Goal: Book appointment/travel/reservation

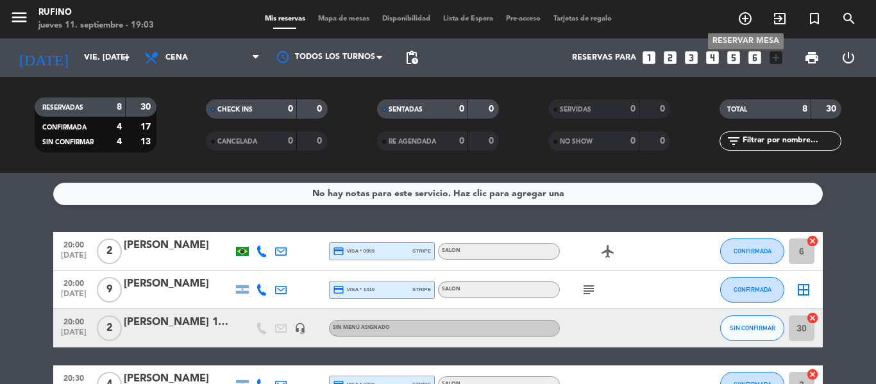
click at [746, 17] on icon "add_circle_outline" at bounding box center [744, 18] width 15 height 15
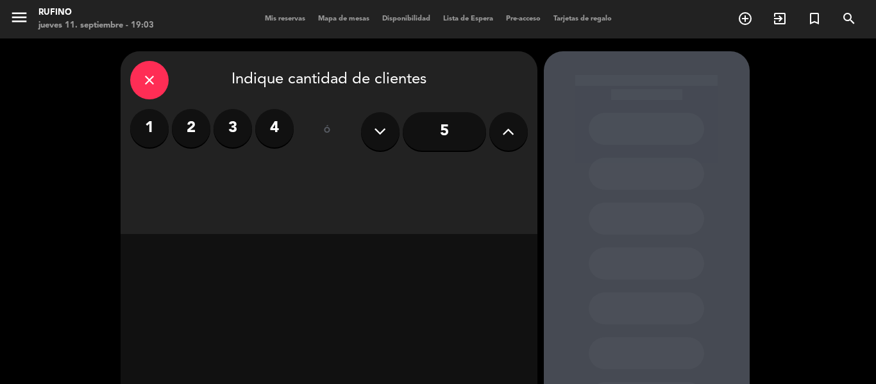
click at [190, 129] on label "2" at bounding box center [191, 128] width 38 height 38
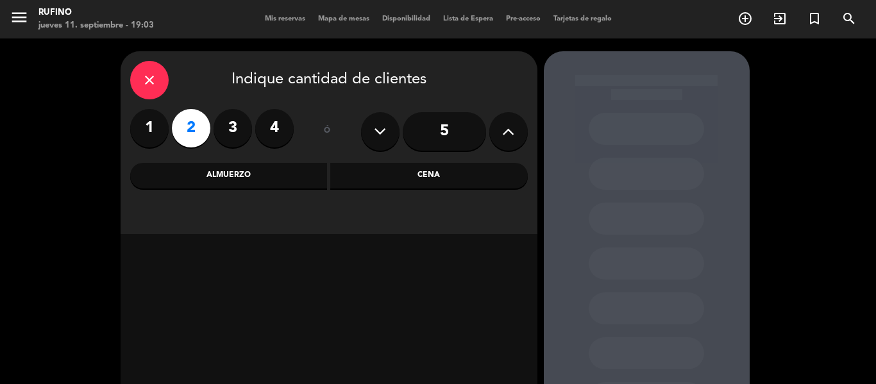
drag, startPoint x: 403, startPoint y: 179, endPoint x: 409, endPoint y: 180, distance: 6.5
click at [404, 178] on div "Cena" at bounding box center [429, 176] width 198 height 26
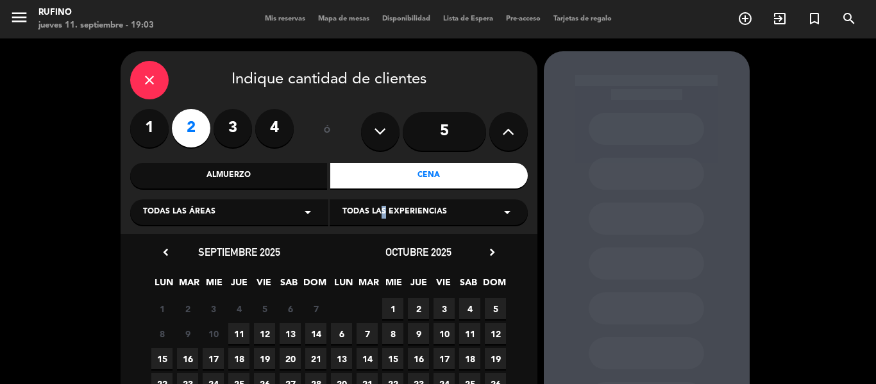
click at [382, 212] on span "Todas las experiencias" at bounding box center [394, 212] width 105 height 13
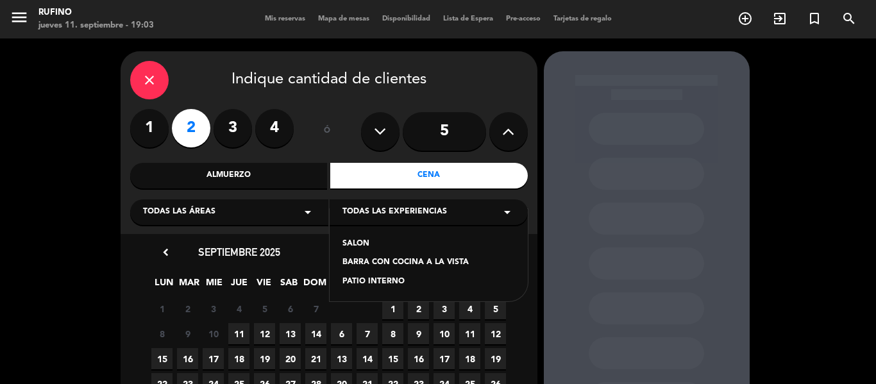
click at [363, 243] on div "SALON" at bounding box center [428, 244] width 173 height 13
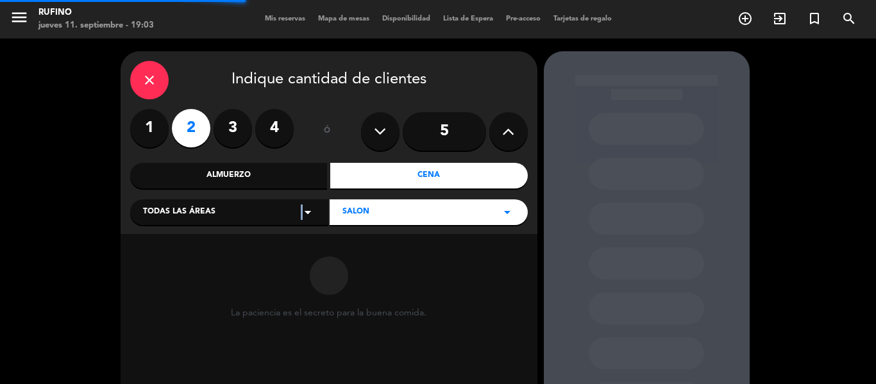
click at [300, 212] on icon "arrow_drop_down" at bounding box center [307, 212] width 15 height 15
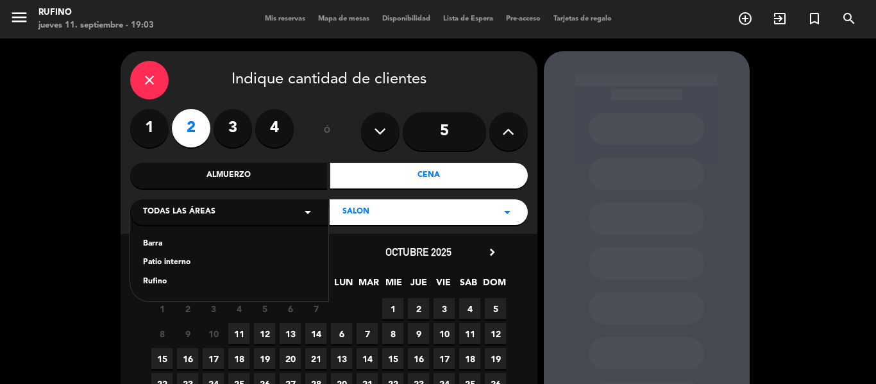
click at [156, 278] on div "Rufino" at bounding box center [229, 282] width 173 height 13
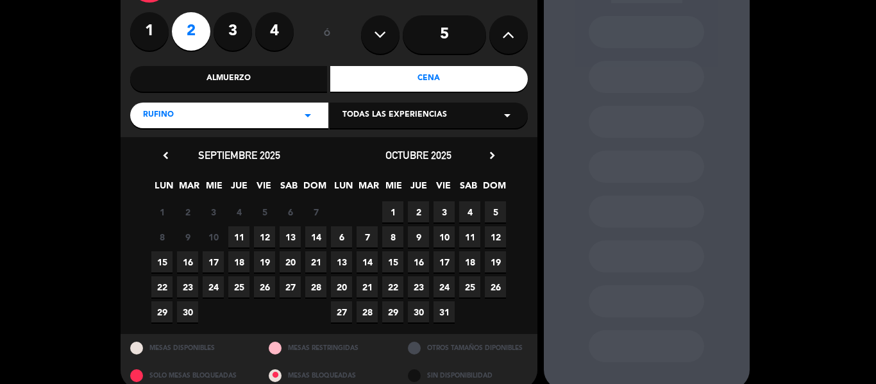
scroll to position [114, 0]
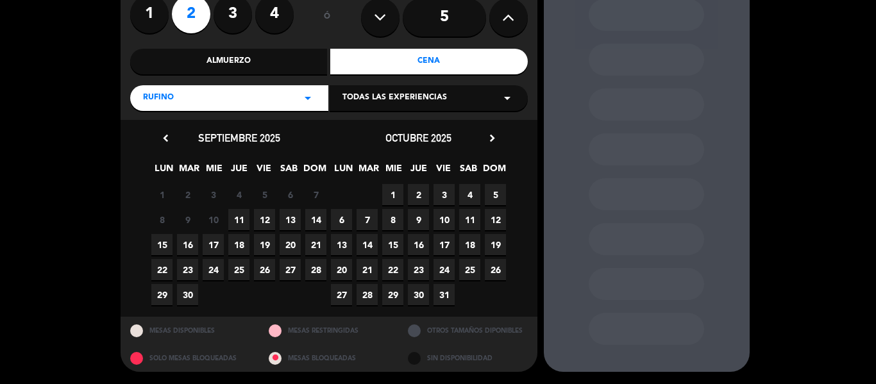
click at [267, 220] on span "12" at bounding box center [264, 219] width 21 height 21
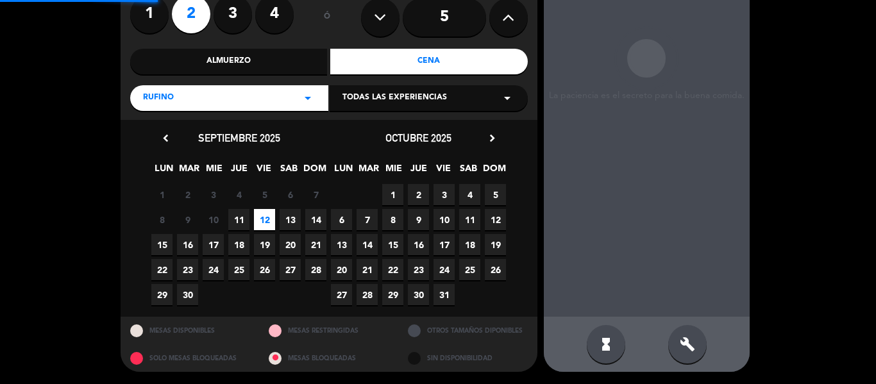
scroll to position [51, 0]
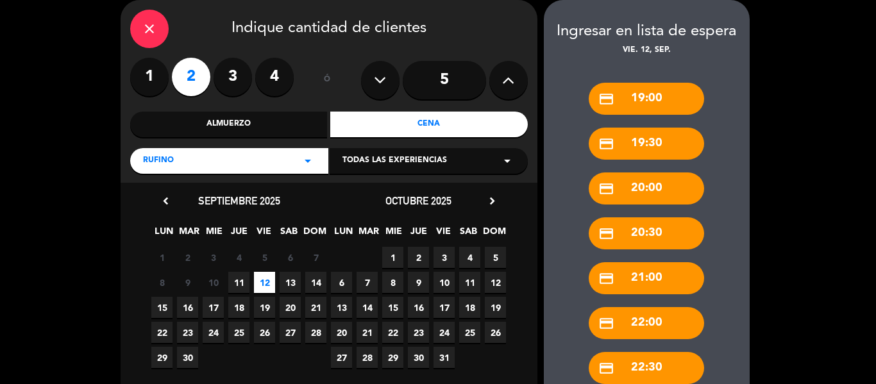
click at [647, 235] on div "credit_card 20:30" at bounding box center [646, 233] width 115 height 32
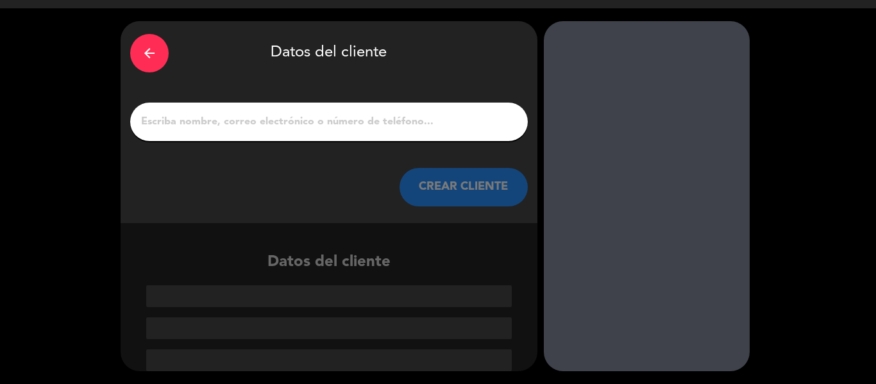
click at [146, 46] on icon "arrow_back" at bounding box center [149, 53] width 15 height 15
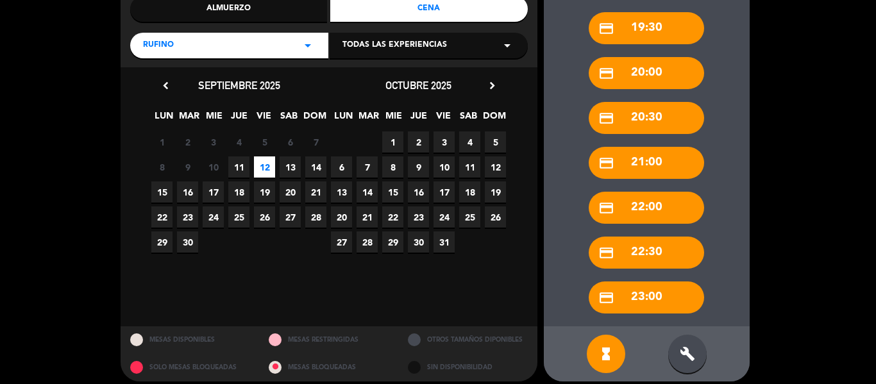
scroll to position [177, 0]
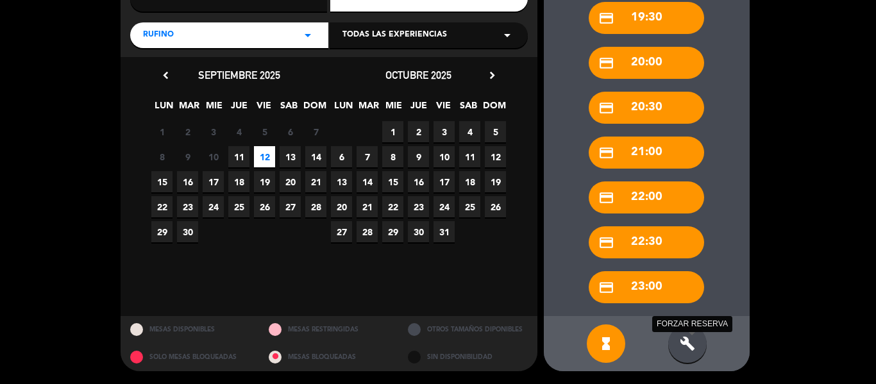
click at [691, 344] on icon "build" at bounding box center [687, 343] width 15 height 15
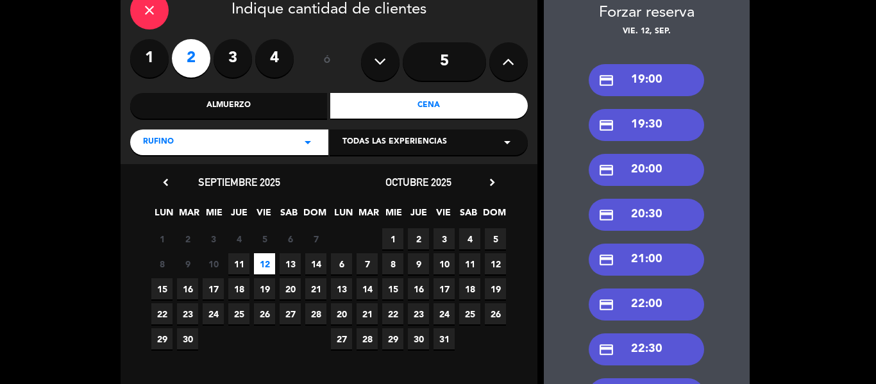
scroll to position [49, 0]
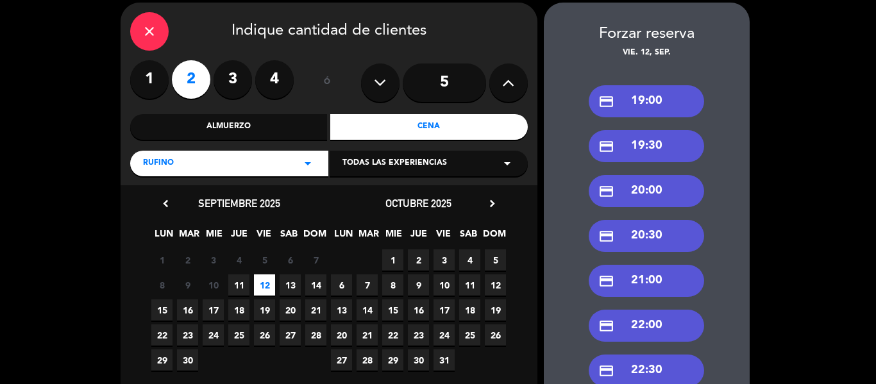
click at [662, 233] on div "credit_card 20:30" at bounding box center [646, 236] width 115 height 32
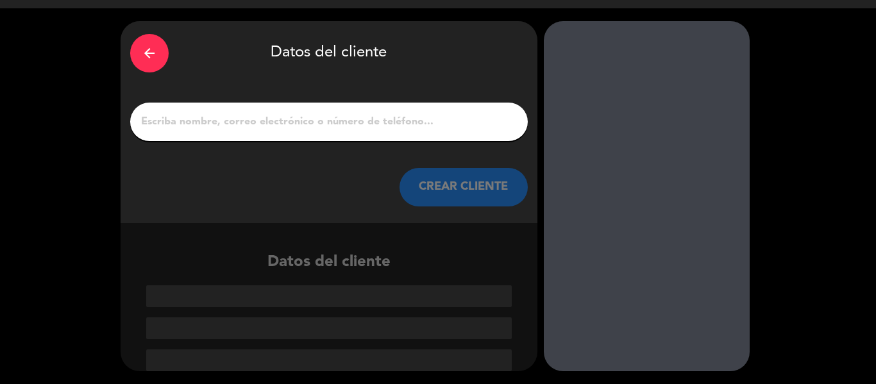
click at [319, 124] on input "1" at bounding box center [329, 122] width 378 height 18
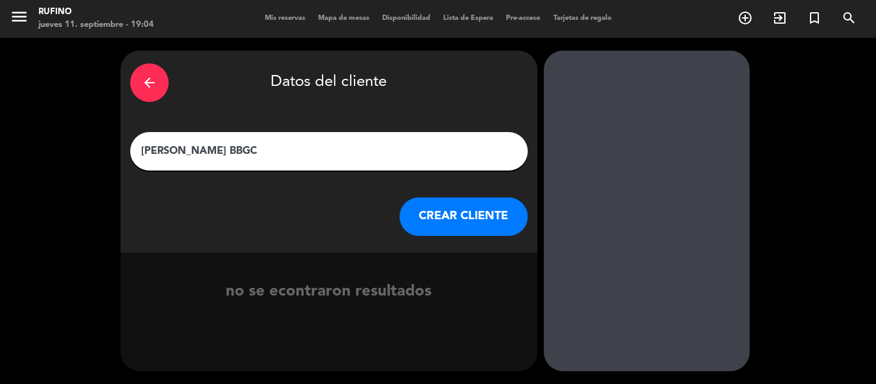
type input "[PERSON_NAME] BBGC"
click at [489, 210] on button "CREAR CLIENTE" at bounding box center [464, 217] width 128 height 38
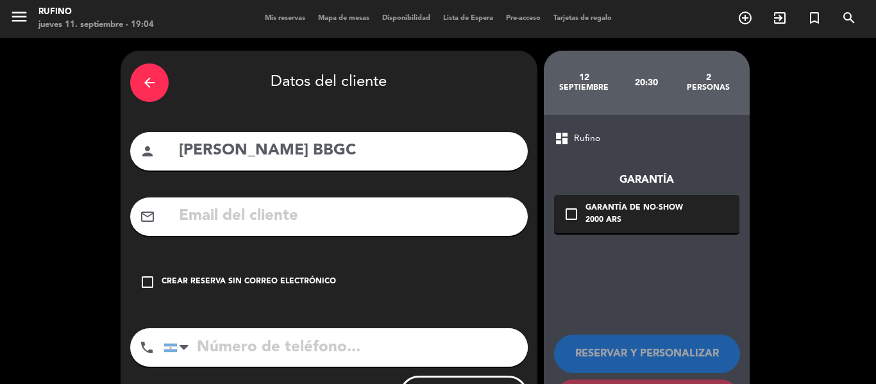
click at [149, 280] on icon "check_box_outline_blank" at bounding box center [147, 281] width 15 height 15
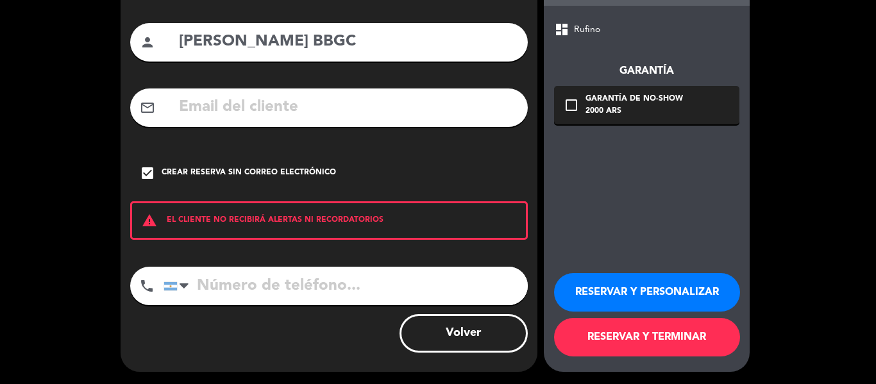
scroll to position [110, 0]
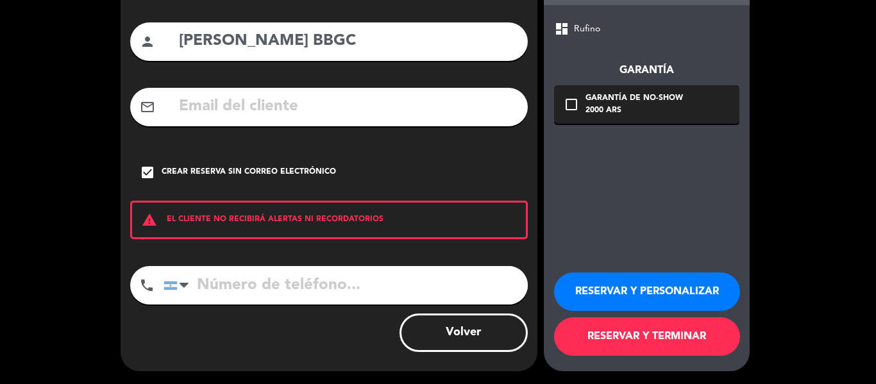
click at [631, 333] on button "RESERVAR Y TERMINAR" at bounding box center [647, 336] width 186 height 38
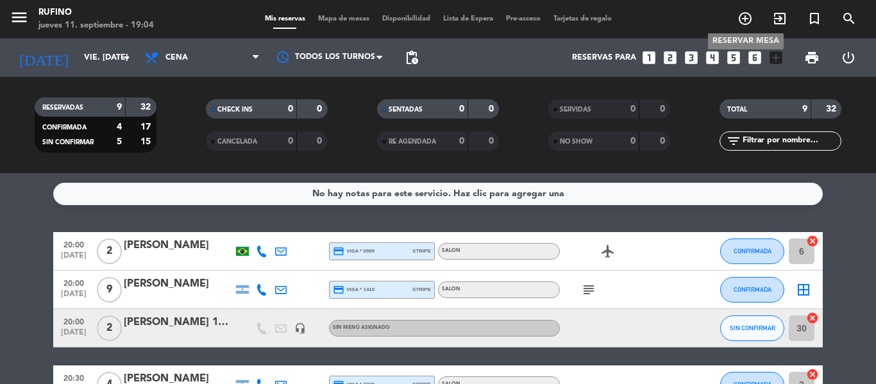
click at [748, 16] on icon "add_circle_outline" at bounding box center [744, 18] width 15 height 15
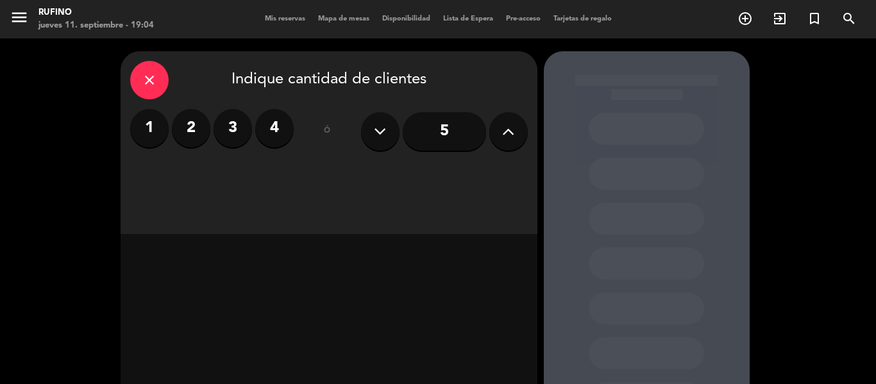
click at [187, 120] on label "2" at bounding box center [191, 128] width 38 height 38
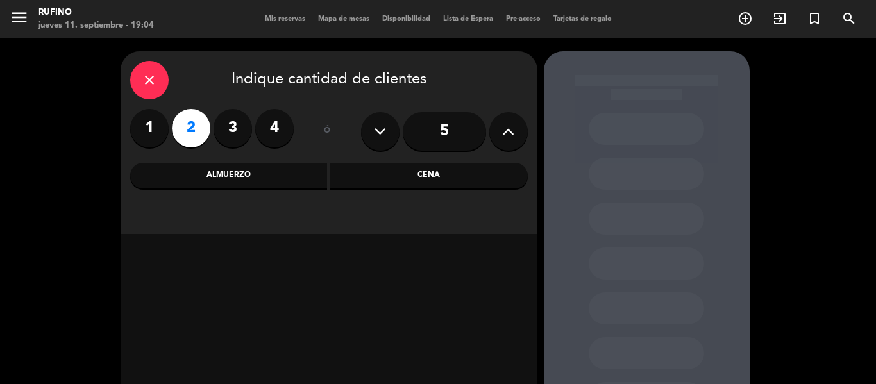
click at [412, 180] on div "Cena" at bounding box center [429, 176] width 198 height 26
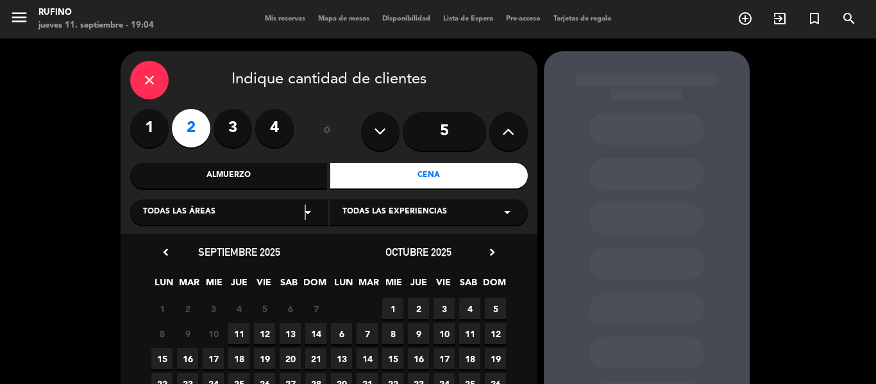
drag, startPoint x: 305, startPoint y: 212, endPoint x: 291, endPoint y: 222, distance: 17.4
click at [305, 212] on icon "arrow_drop_down" at bounding box center [307, 212] width 15 height 15
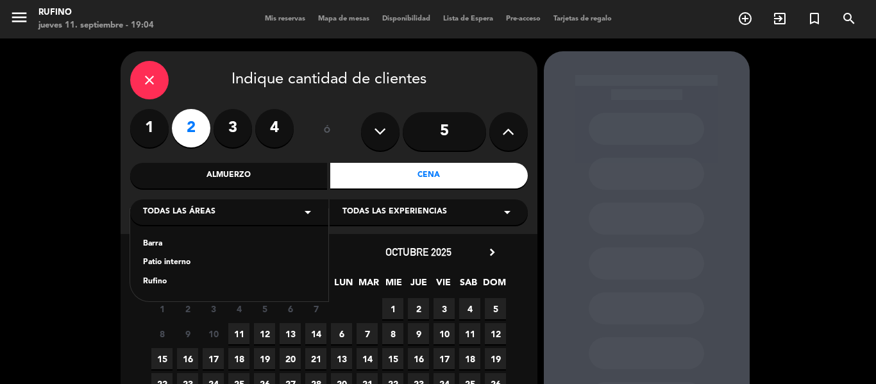
click at [183, 278] on div "Rufino" at bounding box center [229, 282] width 173 height 13
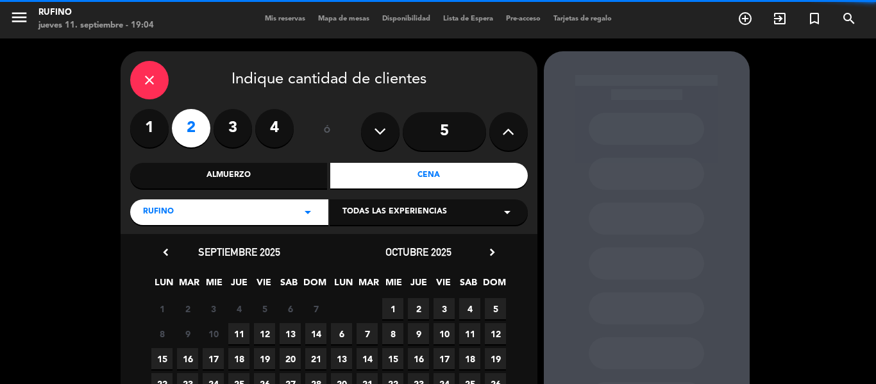
click at [408, 210] on span "Todas las experiencias" at bounding box center [394, 212] width 105 height 13
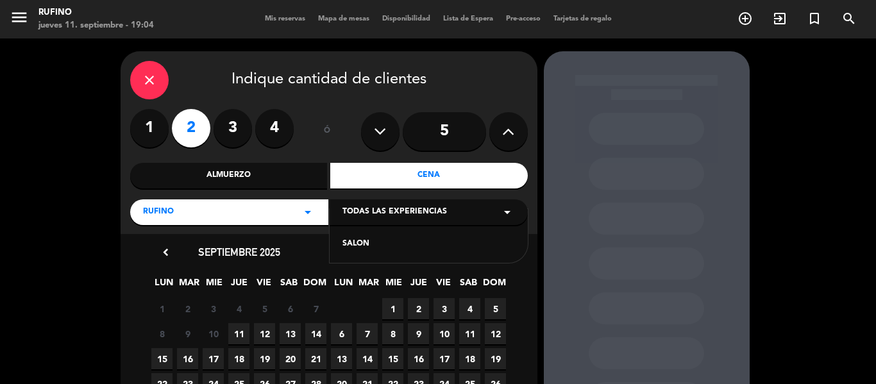
click at [374, 244] on div "SALON" at bounding box center [428, 244] width 173 height 13
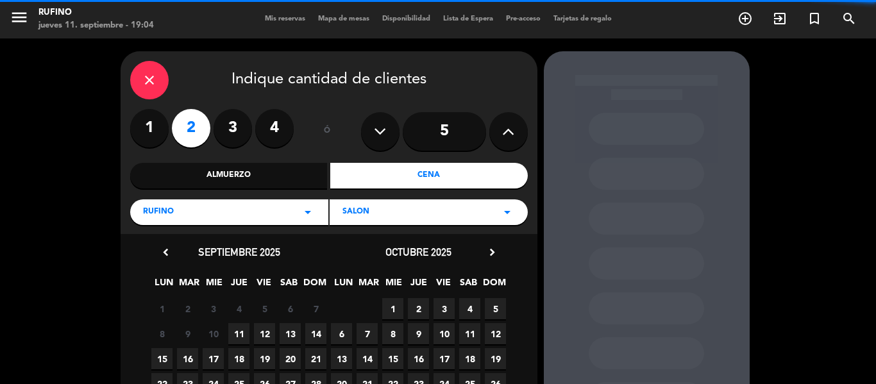
scroll to position [64, 0]
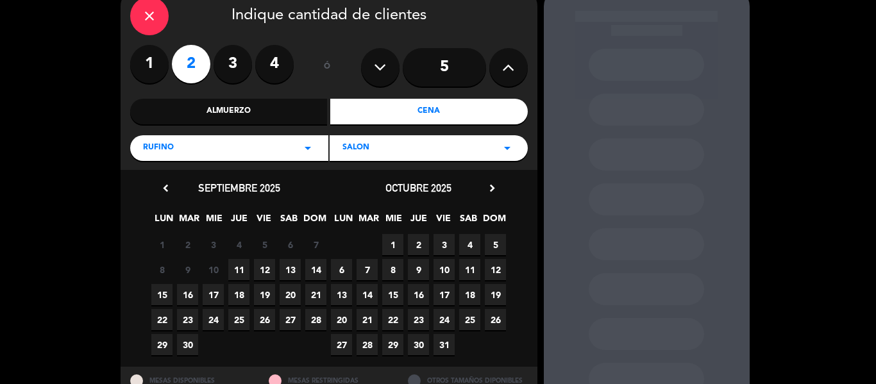
click at [266, 265] on span "12" at bounding box center [264, 269] width 21 height 21
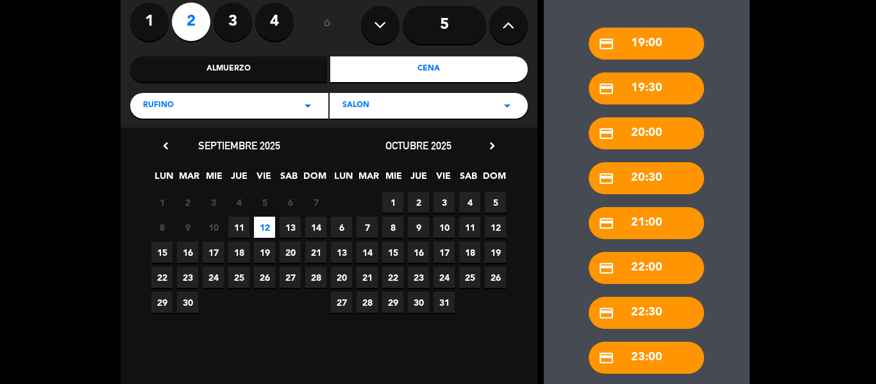
scroll to position [177, 0]
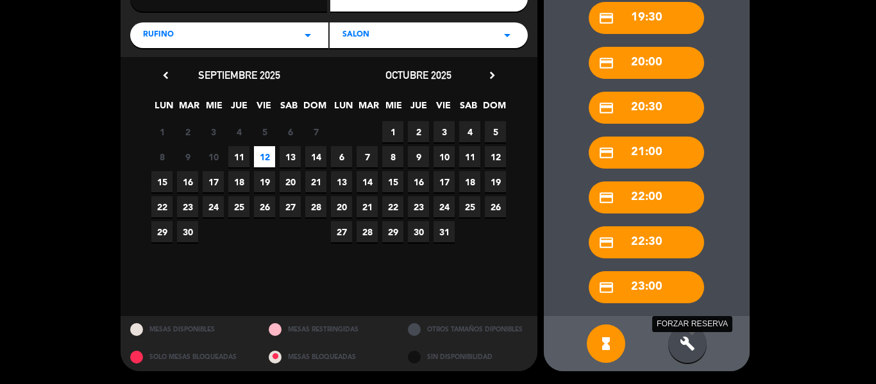
click at [682, 344] on icon "build" at bounding box center [687, 343] width 15 height 15
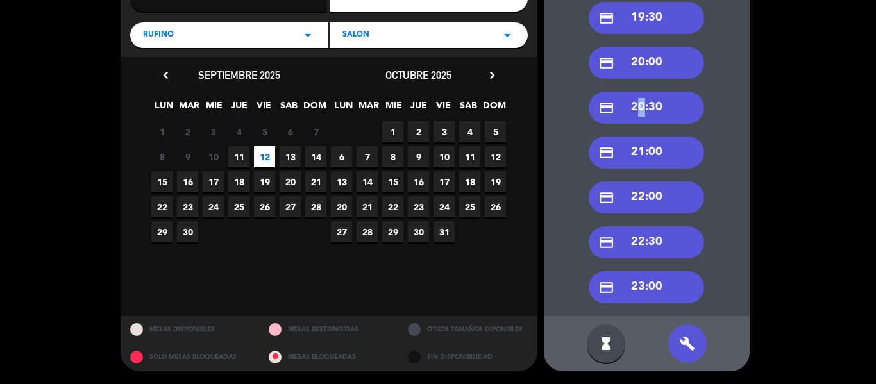
click at [637, 106] on div "credit_card 20:30" at bounding box center [646, 108] width 115 height 32
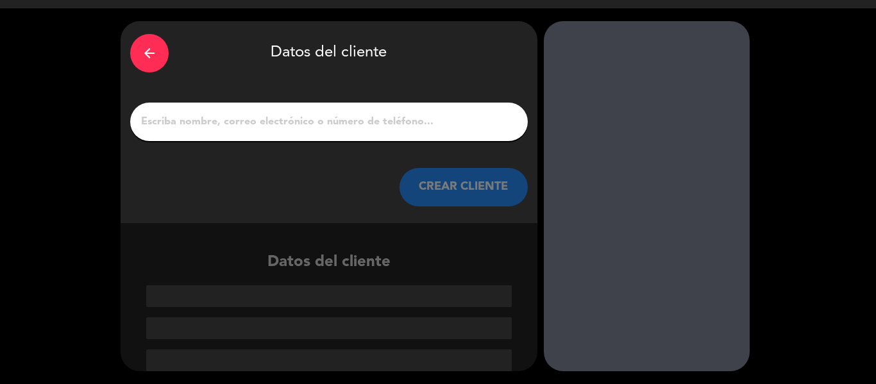
click at [306, 116] on input "1" at bounding box center [329, 122] width 378 height 18
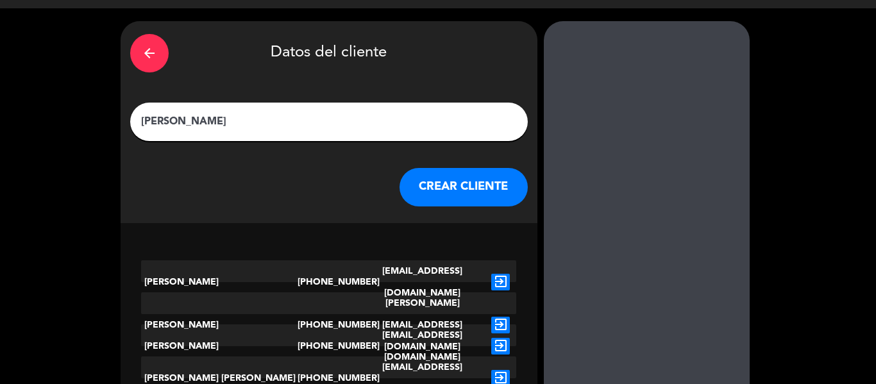
scroll to position [1, 0]
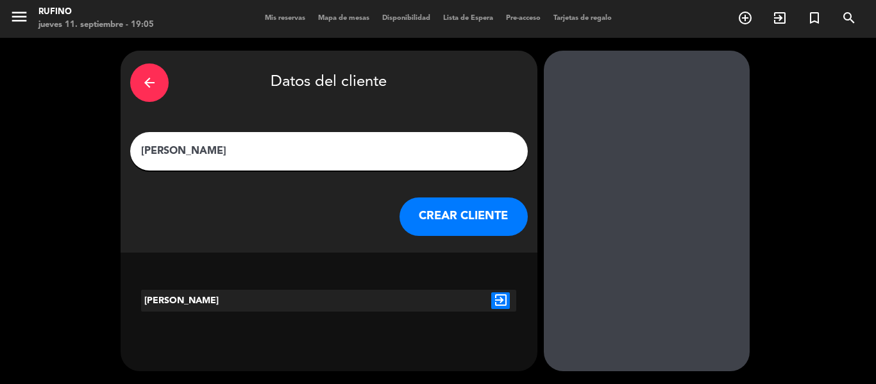
type input "[PERSON_NAME]"
click at [480, 214] on button "CREAR CLIENTE" at bounding box center [464, 217] width 128 height 38
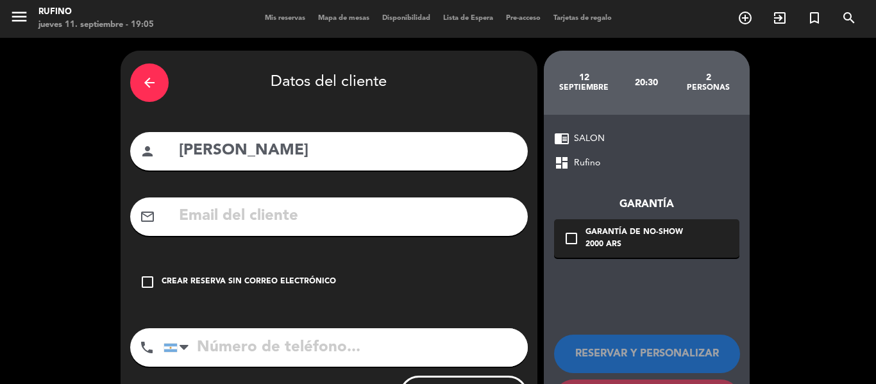
scroll to position [63, 0]
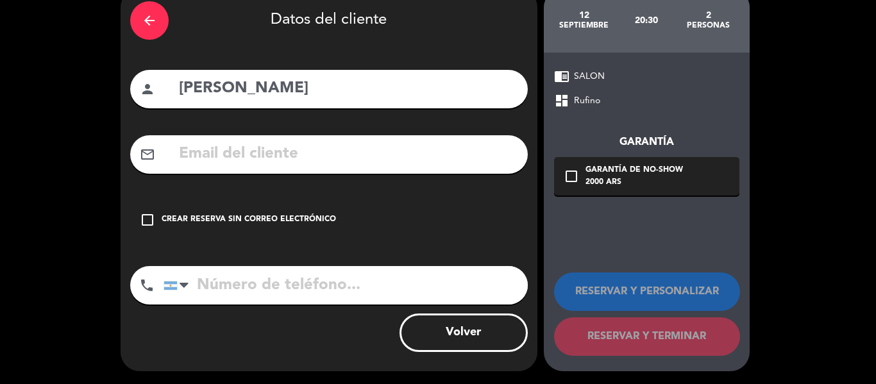
drag, startPoint x: 418, startPoint y: 85, endPoint x: 412, endPoint y: 81, distance: 7.5
click at [416, 84] on input "[PERSON_NAME]" at bounding box center [348, 89] width 341 height 26
type input "[PERSON_NAME] BBGC"
click at [145, 214] on icon "check_box_outline_blank" at bounding box center [147, 219] width 15 height 15
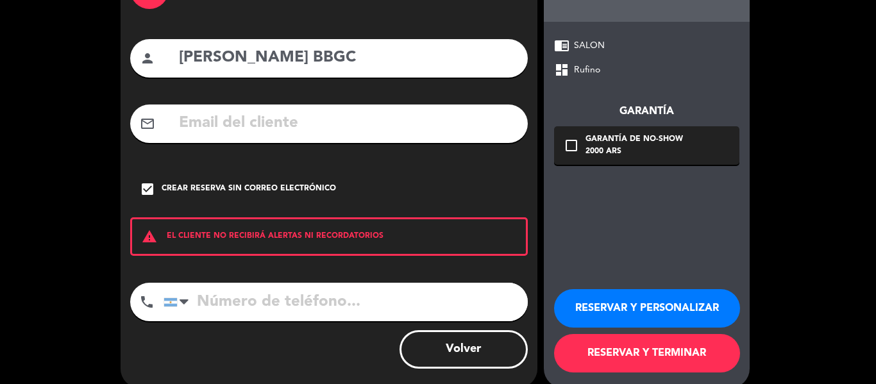
scroll to position [110, 0]
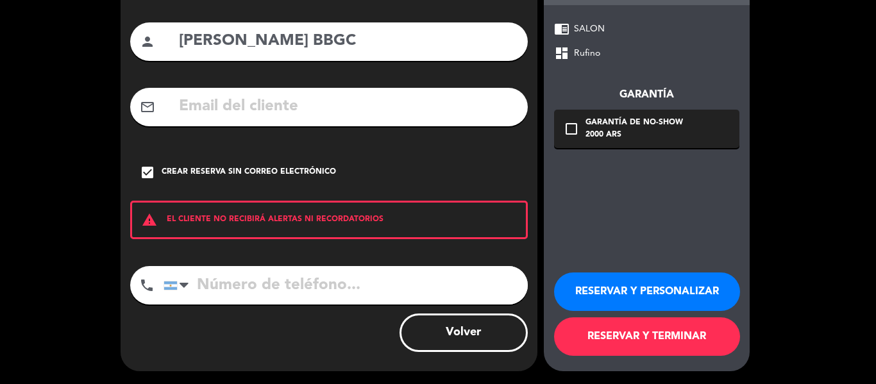
click at [662, 337] on button "RESERVAR Y TERMINAR" at bounding box center [647, 336] width 186 height 38
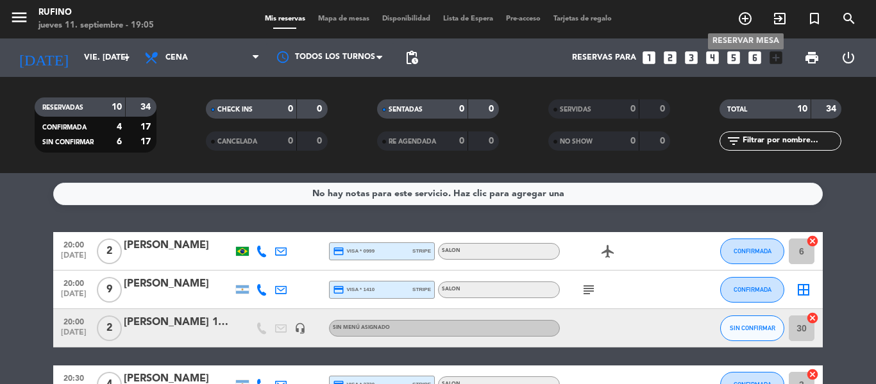
click at [746, 18] on icon "add_circle_outline" at bounding box center [744, 18] width 15 height 15
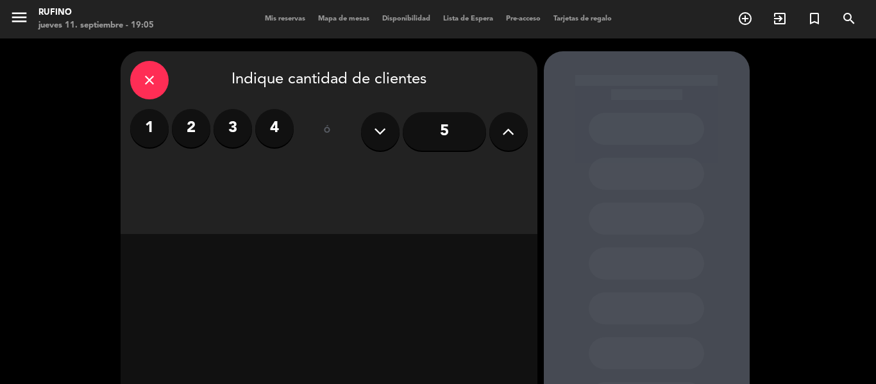
click at [192, 128] on label "2" at bounding box center [191, 128] width 38 height 38
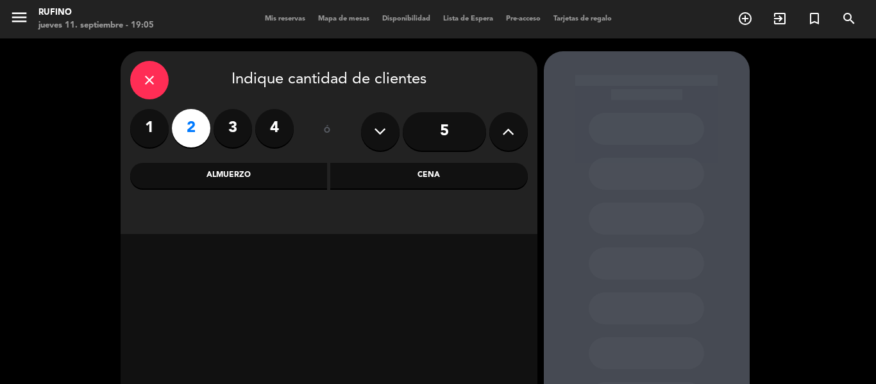
click at [407, 159] on div "close Indique cantidad de clientes 1 2 3 4 ó 5 Almuerzo Cena" at bounding box center [329, 142] width 417 height 183
click at [411, 200] on div "close Indique cantidad de clientes 1 2 3 4 ó 5 Almuerzo Cena" at bounding box center [329, 142] width 417 height 183
click at [410, 178] on div "Cena" at bounding box center [429, 176] width 198 height 26
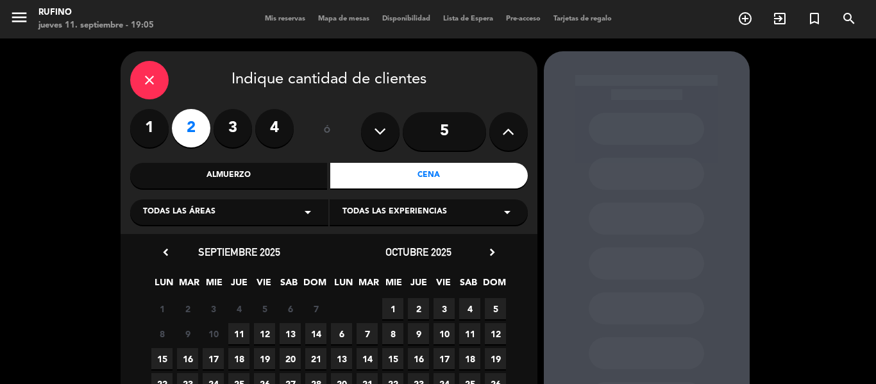
click at [385, 210] on span "Todas las experiencias" at bounding box center [394, 212] width 105 height 13
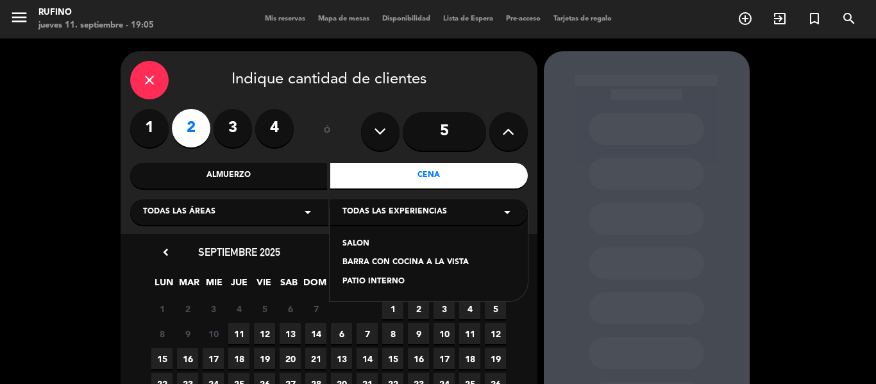
click at [358, 238] on div "SALON" at bounding box center [428, 244] width 173 height 13
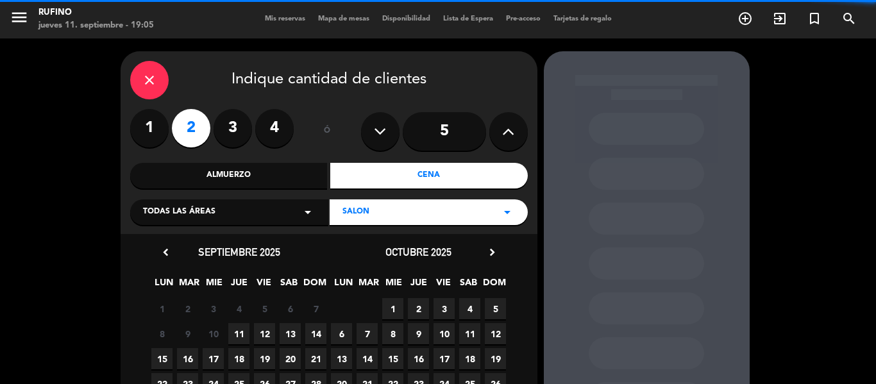
click at [303, 214] on icon "arrow_drop_down" at bounding box center [307, 212] width 15 height 15
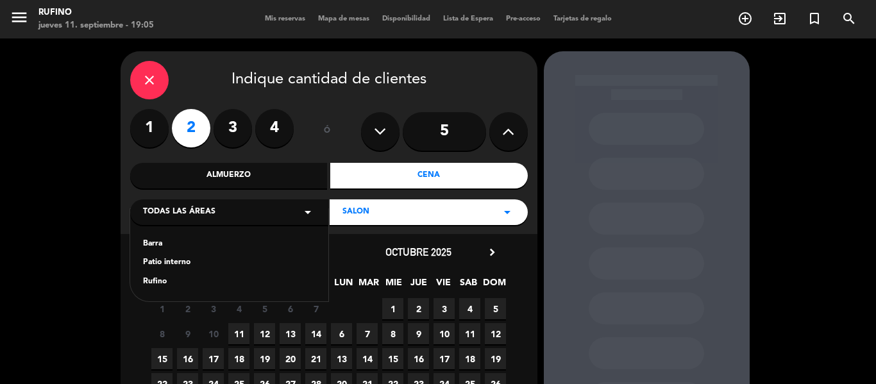
click at [159, 280] on div "Rufino" at bounding box center [229, 282] width 173 height 13
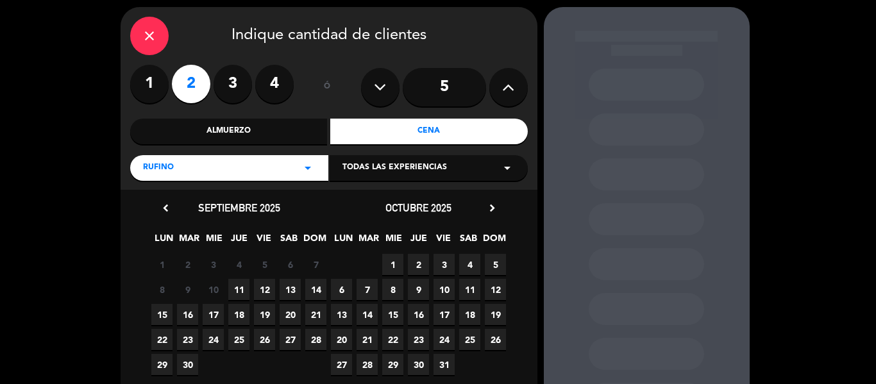
scroll to position [64, 0]
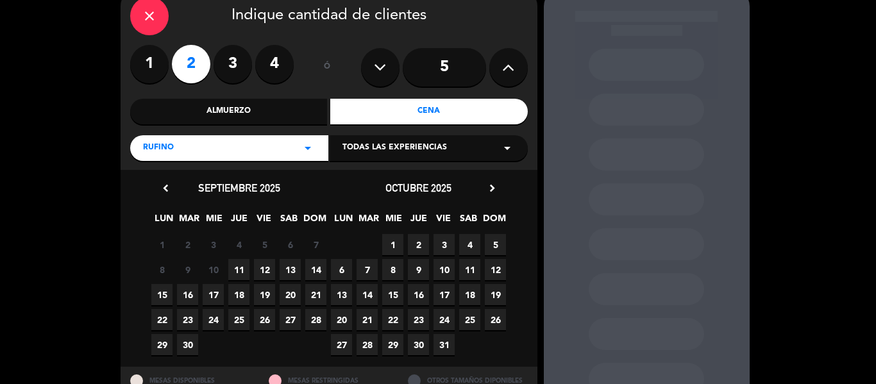
click at [269, 269] on span "12" at bounding box center [264, 269] width 21 height 21
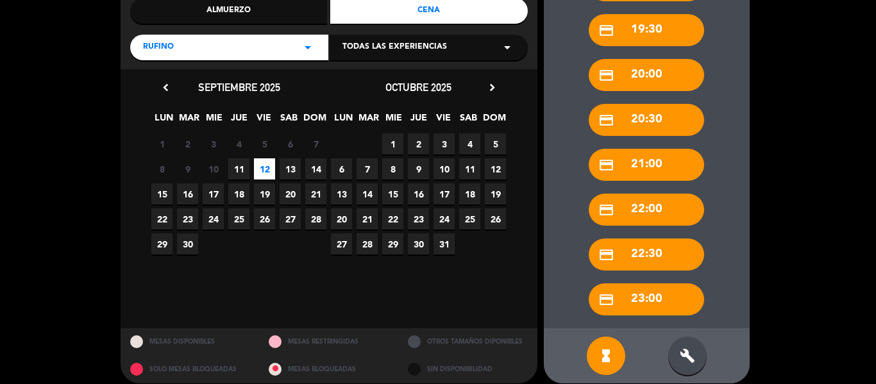
scroll to position [177, 0]
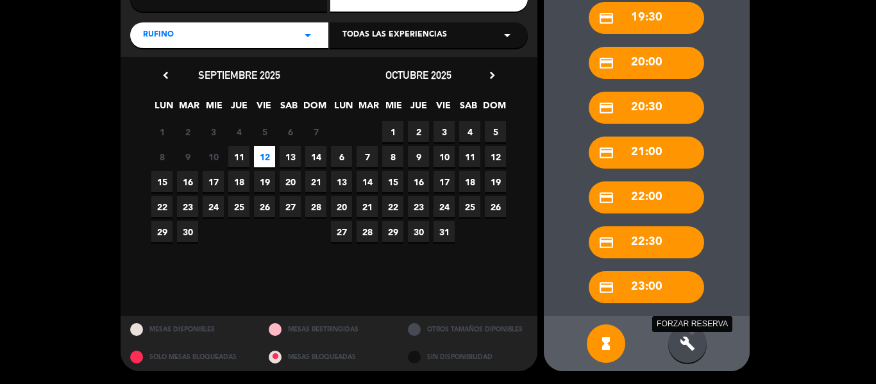
click at [693, 349] on icon "build" at bounding box center [687, 343] width 15 height 15
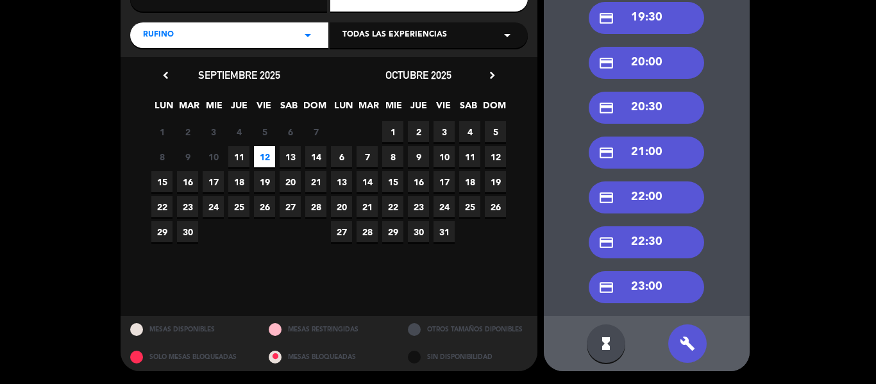
click at [661, 105] on div "credit_card 20:30" at bounding box center [646, 108] width 115 height 32
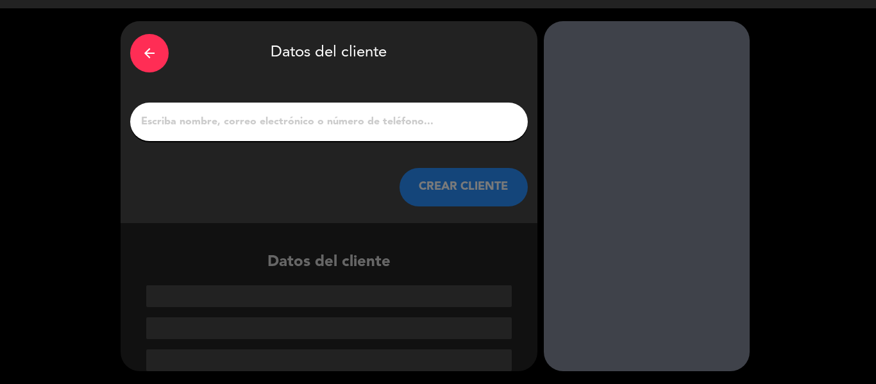
click at [328, 119] on input "1" at bounding box center [329, 122] width 378 height 18
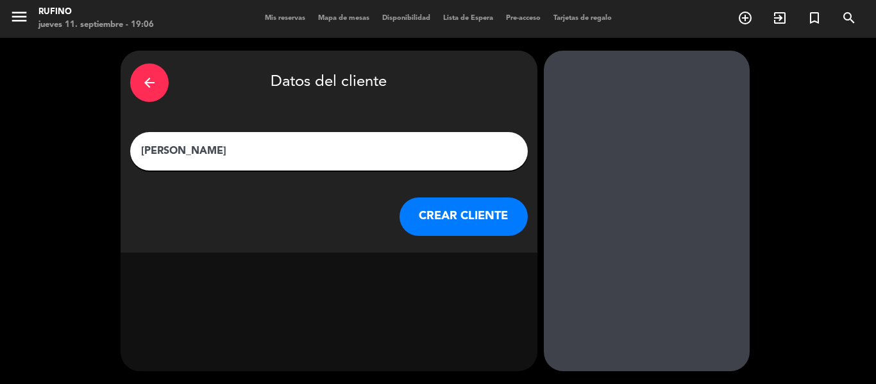
scroll to position [1, 0]
type input "[PERSON_NAME] BBGC"
click at [455, 214] on button "CREAR CLIENTE" at bounding box center [464, 217] width 128 height 38
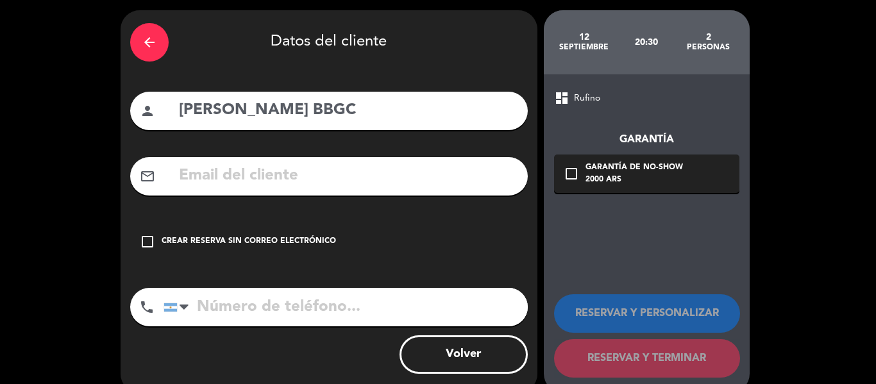
scroll to position [63, 0]
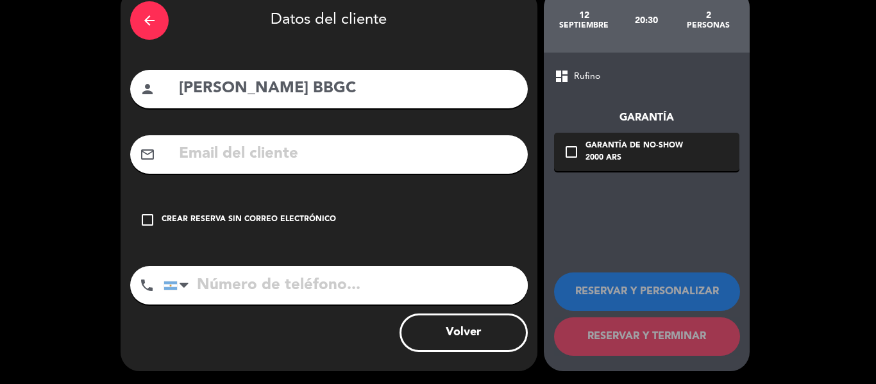
click at [147, 215] on icon "check_box_outline_blank" at bounding box center [147, 219] width 15 height 15
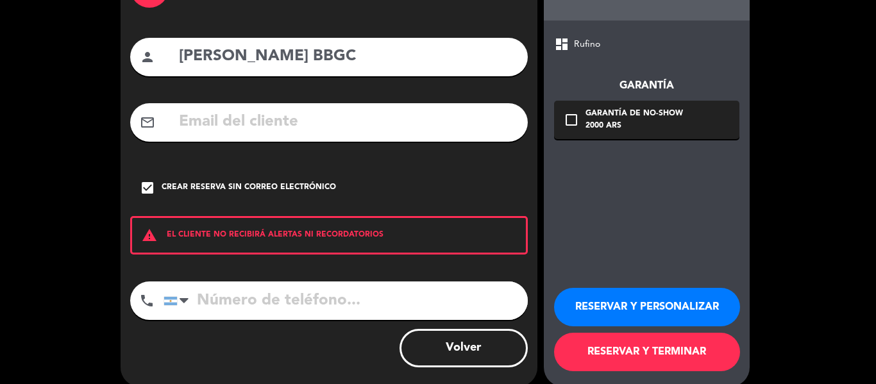
scroll to position [110, 0]
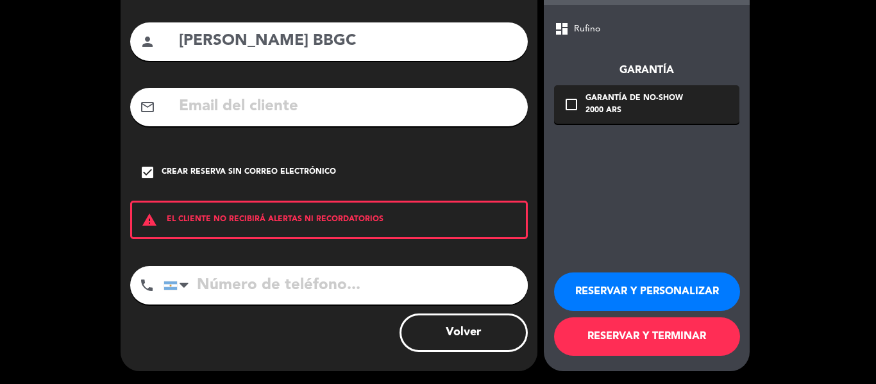
click at [659, 330] on button "RESERVAR Y TERMINAR" at bounding box center [647, 336] width 186 height 38
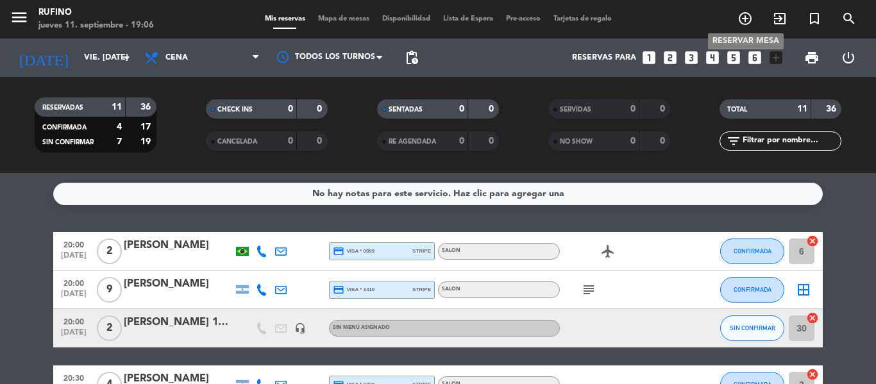
click at [744, 19] on icon "add_circle_outline" at bounding box center [744, 18] width 15 height 15
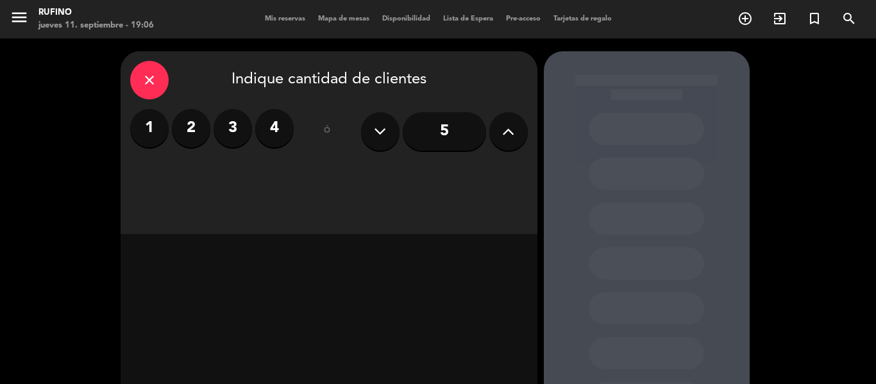
click at [186, 128] on label "2" at bounding box center [191, 128] width 38 height 38
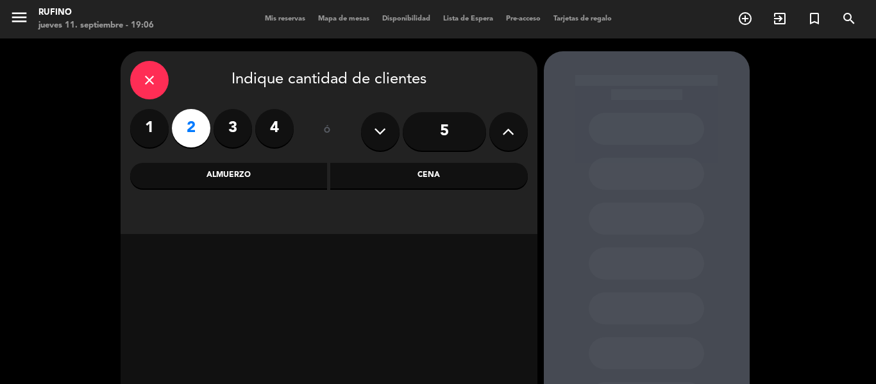
click at [412, 173] on div "Cena" at bounding box center [429, 176] width 198 height 26
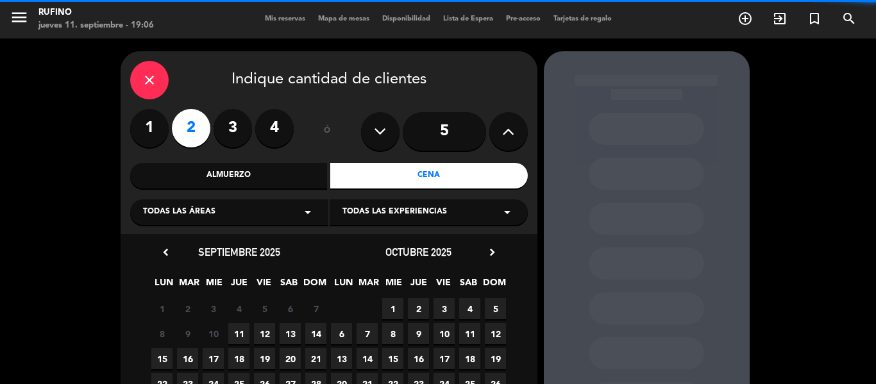
click at [266, 214] on div "Todas las áreas arrow_drop_down" at bounding box center [229, 212] width 198 height 26
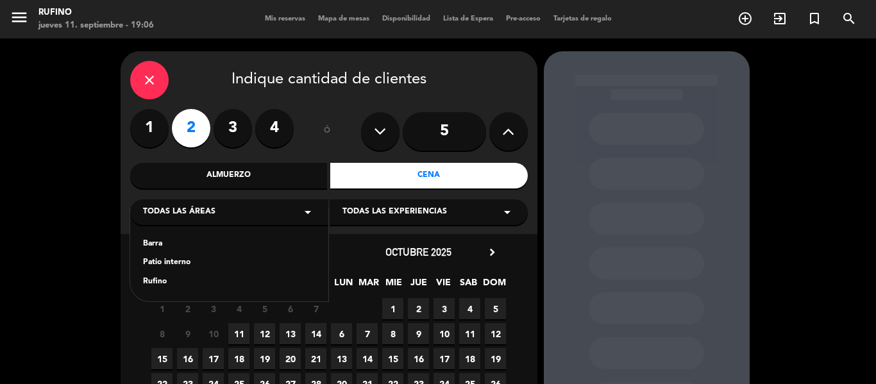
click at [161, 277] on div "Rufino" at bounding box center [229, 282] width 173 height 13
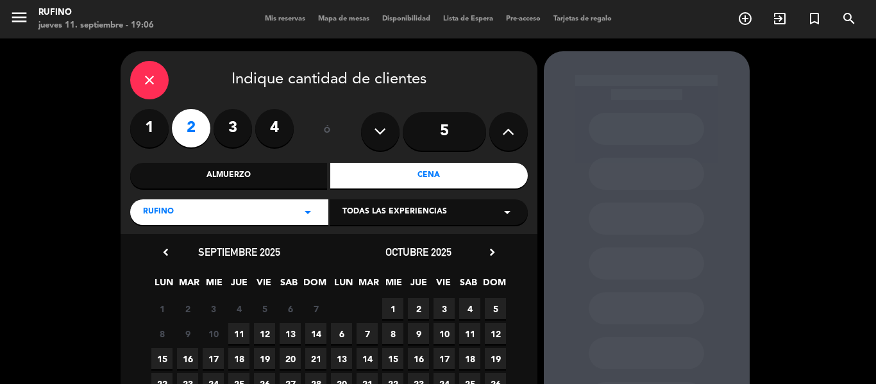
click at [408, 207] on span "Todas las experiencias" at bounding box center [394, 212] width 105 height 13
click at [362, 242] on div "SALON" at bounding box center [428, 244] width 173 height 13
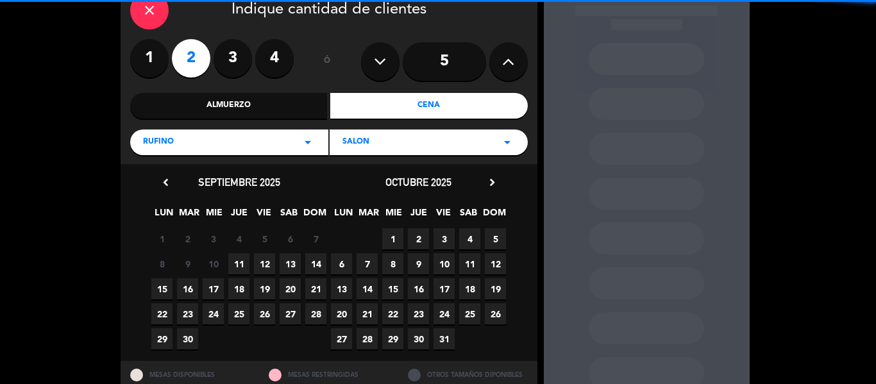
scroll to position [114, 0]
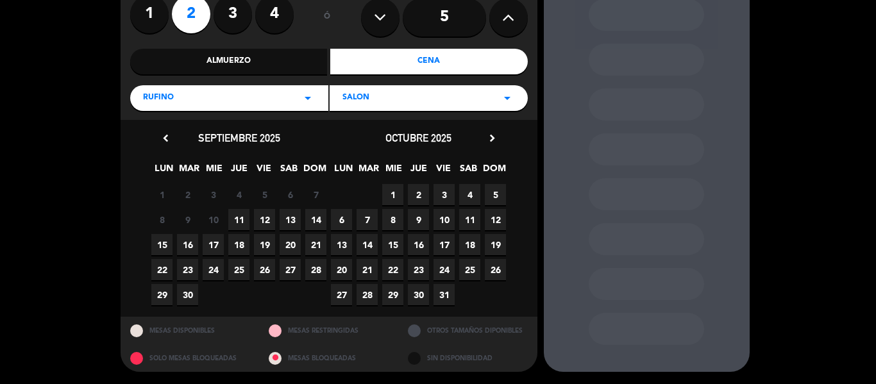
click at [264, 221] on span "12" at bounding box center [264, 219] width 21 height 21
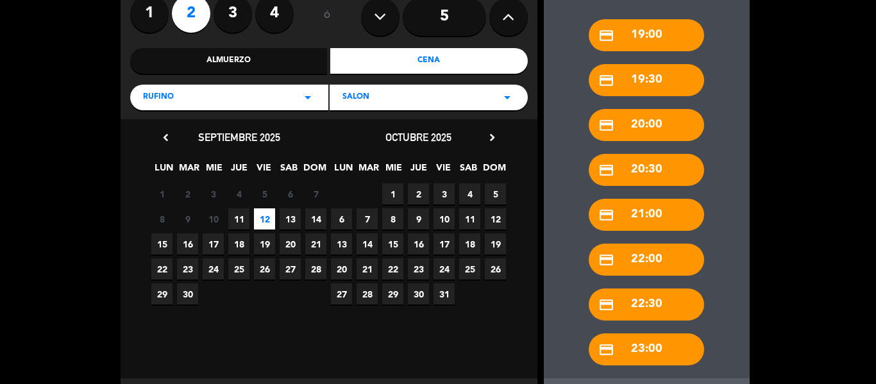
scroll to position [177, 0]
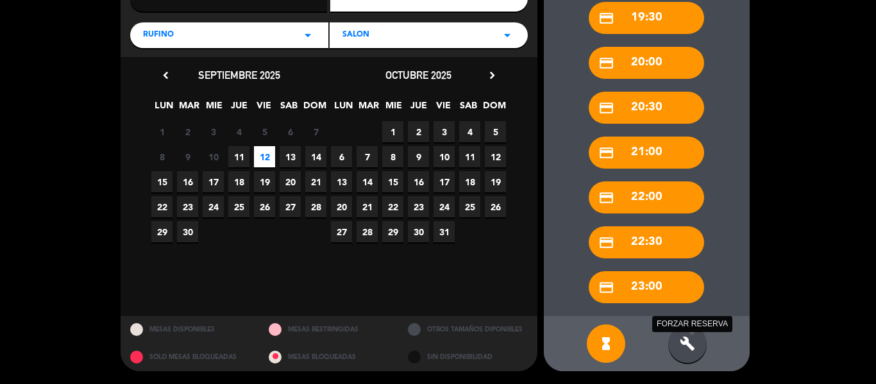
click at [687, 342] on icon "build" at bounding box center [687, 343] width 15 height 15
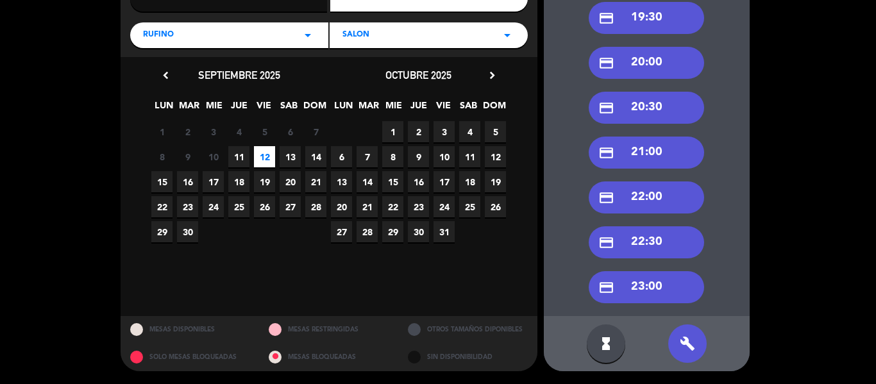
click at [656, 240] on div "credit_card 22:30" at bounding box center [646, 242] width 115 height 32
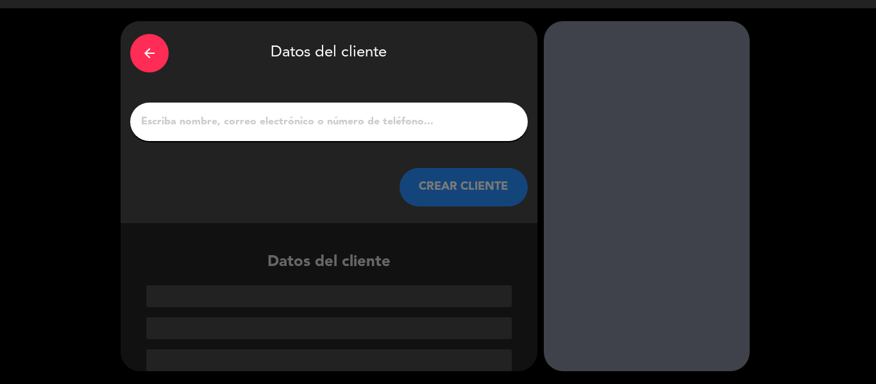
click at [259, 121] on input "1" at bounding box center [329, 122] width 378 height 18
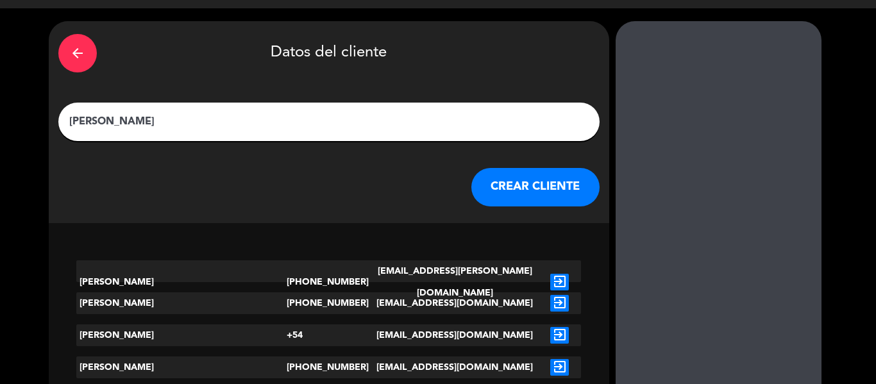
scroll to position [1, 0]
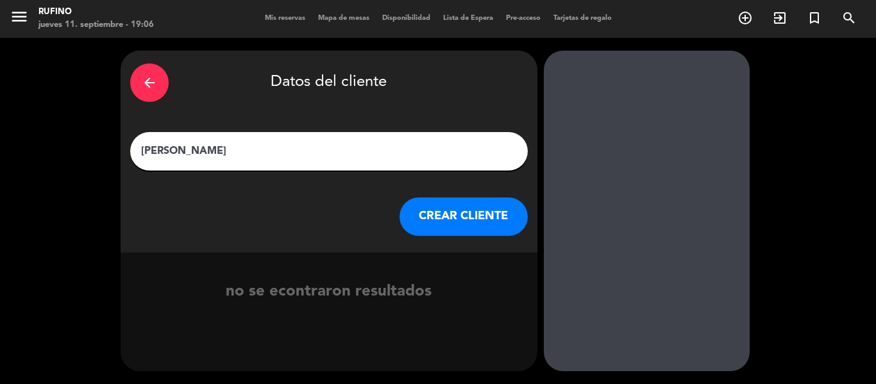
type input "[PERSON_NAME]"
click at [475, 202] on div "arrow_back Datos del cliente [PERSON_NAME] CREAR CLIENTE" at bounding box center [329, 152] width 417 height 202
click at [474, 208] on button "CREAR CLIENTE" at bounding box center [464, 217] width 128 height 38
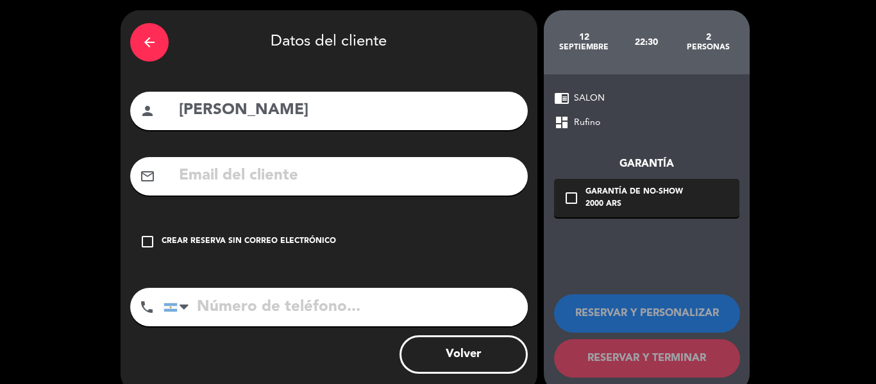
scroll to position [63, 0]
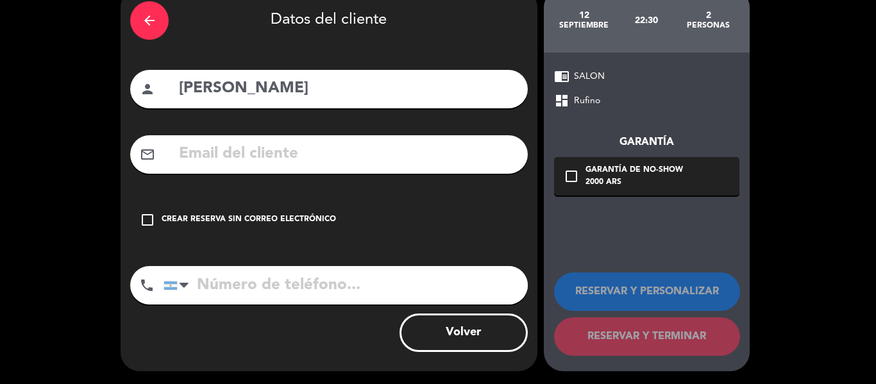
click at [149, 220] on icon "check_box_outline_blank" at bounding box center [147, 219] width 15 height 15
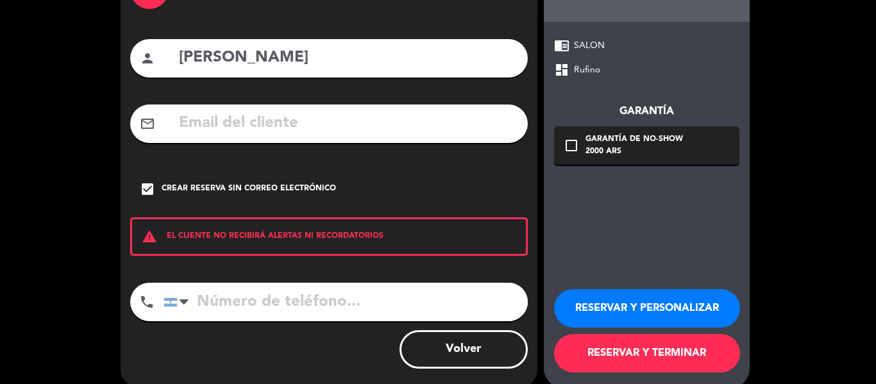
scroll to position [110, 0]
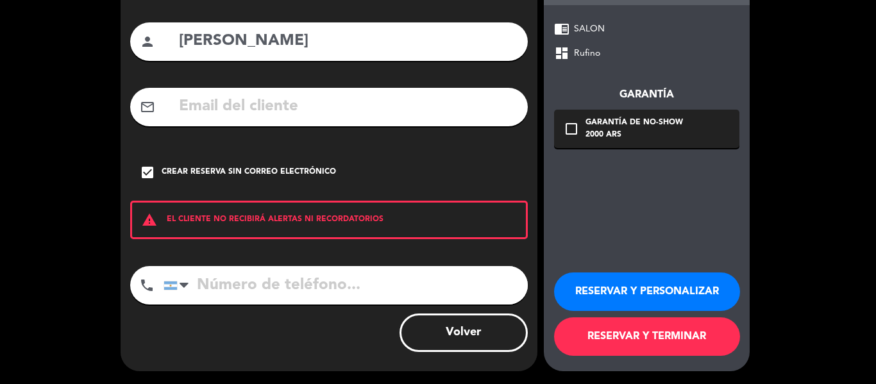
click at [664, 332] on button "RESERVAR Y TERMINAR" at bounding box center [647, 336] width 186 height 38
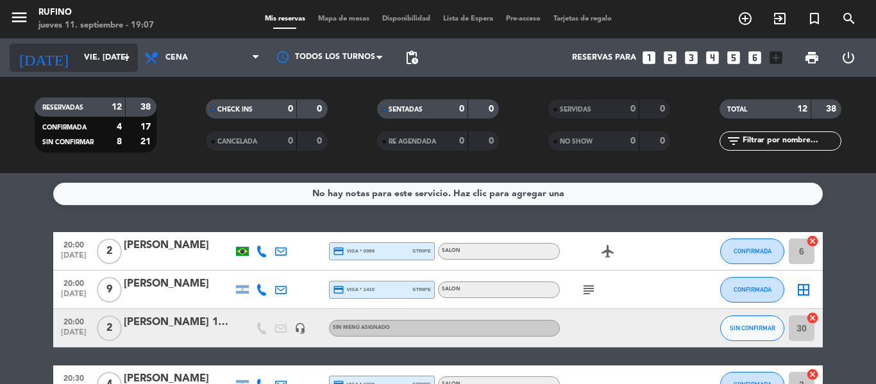
click at [122, 51] on icon "arrow_drop_down" at bounding box center [126, 57] width 15 height 15
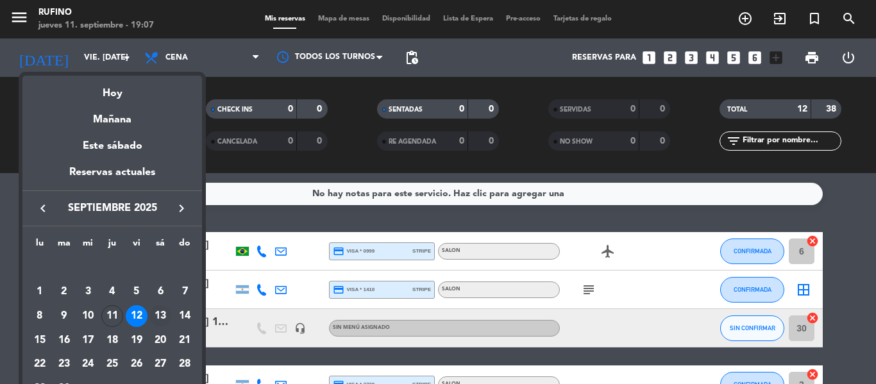
click at [161, 312] on div "13" at bounding box center [160, 316] width 22 height 22
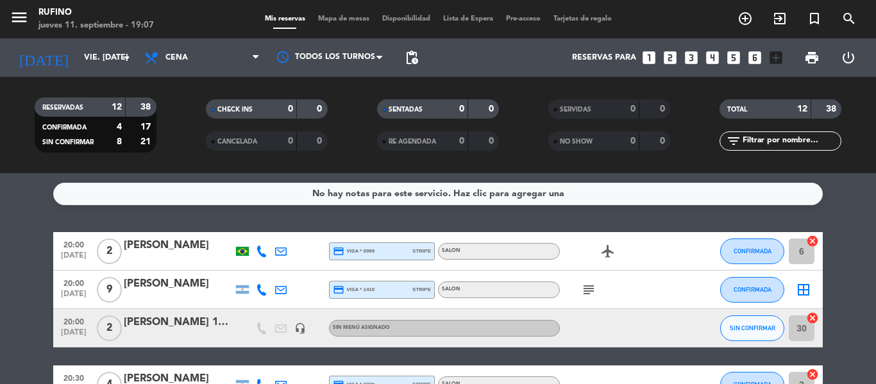
type input "sáb. [DATE]"
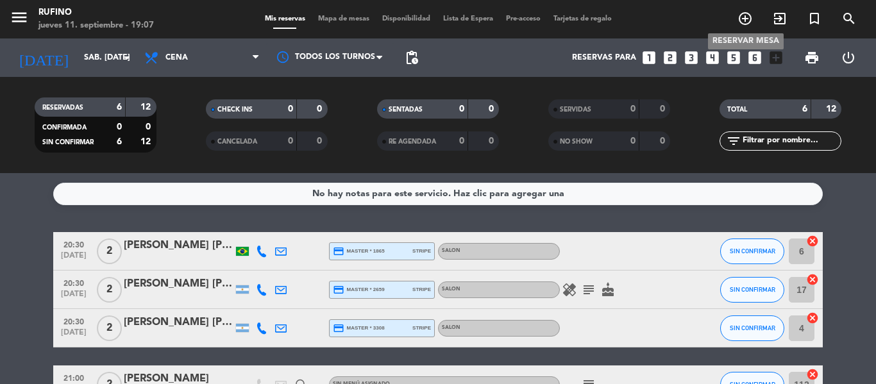
click at [749, 18] on icon "add_circle_outline" at bounding box center [744, 18] width 15 height 15
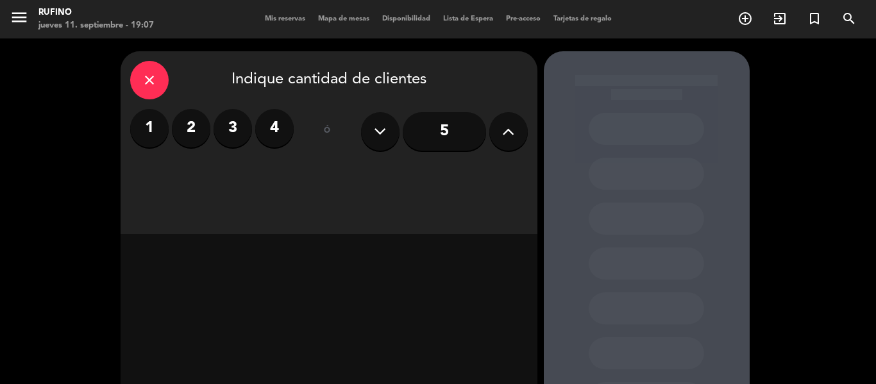
click at [192, 130] on label "2" at bounding box center [191, 128] width 38 height 38
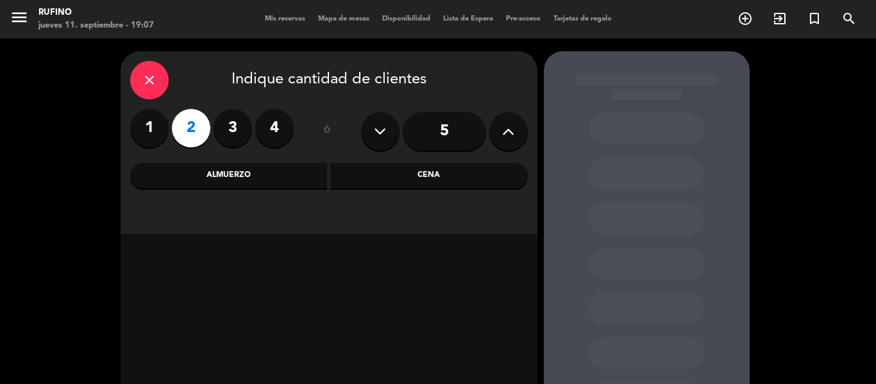
click at [408, 169] on div "Cena" at bounding box center [429, 176] width 198 height 26
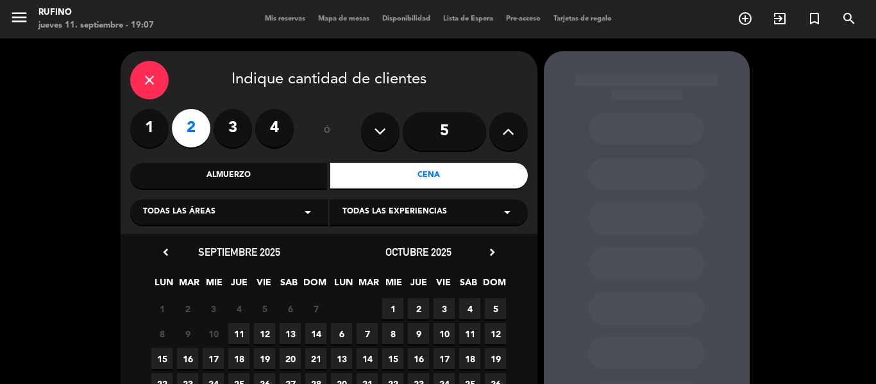
click at [376, 203] on div "Todas las experiencias arrow_drop_down" at bounding box center [429, 212] width 198 height 26
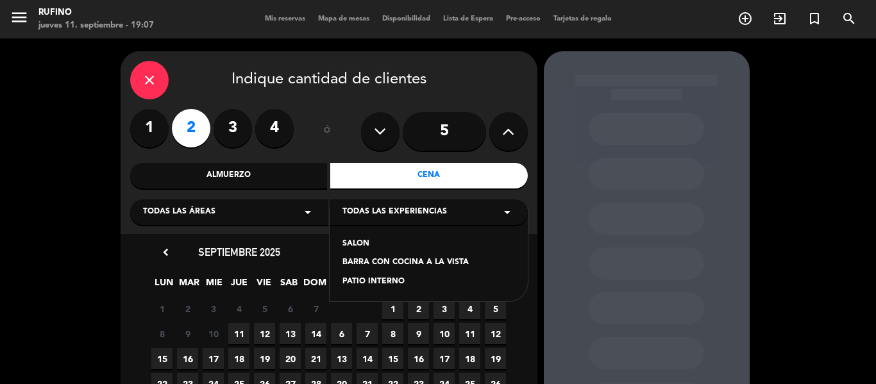
click at [355, 250] on div "SALON" at bounding box center [428, 244] width 173 height 13
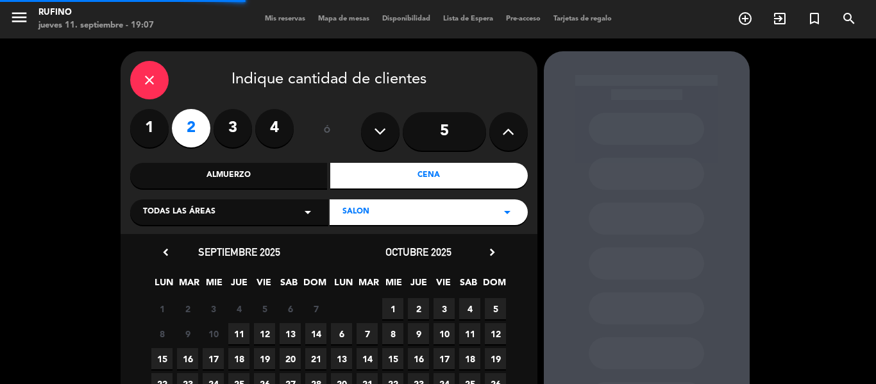
click at [270, 216] on div "Todas las áreas arrow_drop_down" at bounding box center [229, 212] width 198 height 26
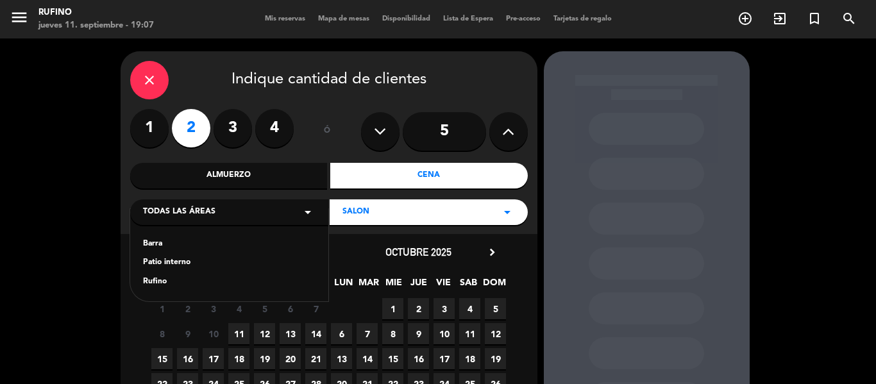
click at [159, 282] on div "Rufino" at bounding box center [229, 282] width 173 height 13
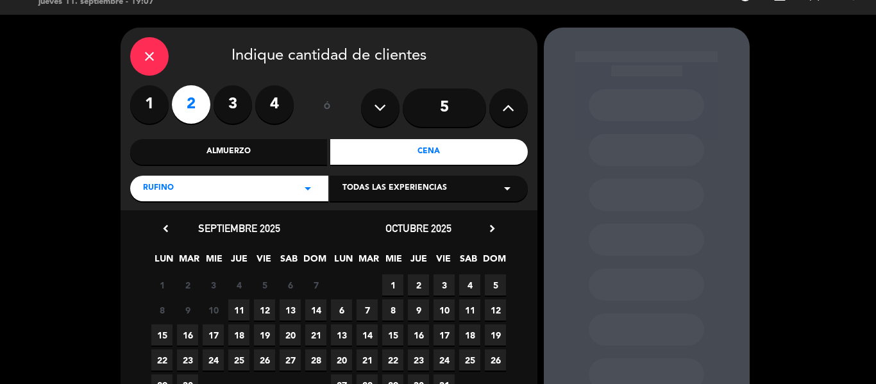
scroll to position [64, 0]
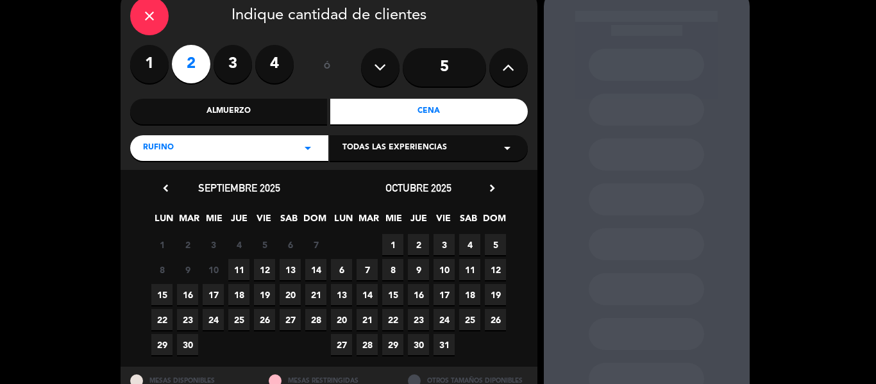
click at [419, 151] on span "Todas las experiencias" at bounding box center [394, 148] width 105 height 13
click at [349, 178] on div "SALON" at bounding box center [428, 180] width 173 height 13
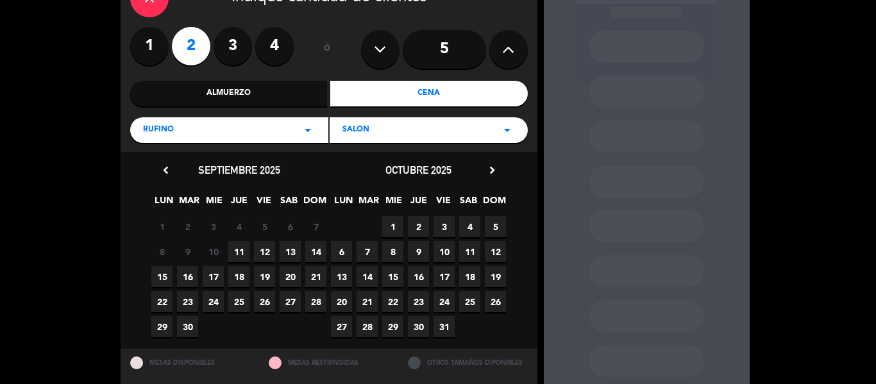
scroll to position [114, 0]
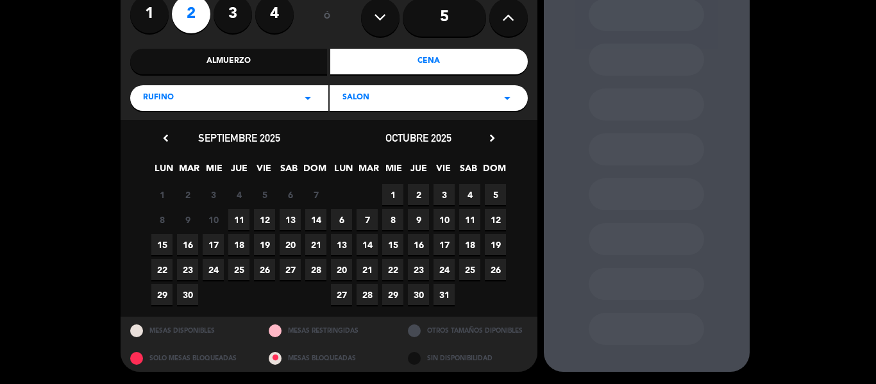
click at [292, 218] on span "13" at bounding box center [290, 219] width 21 height 21
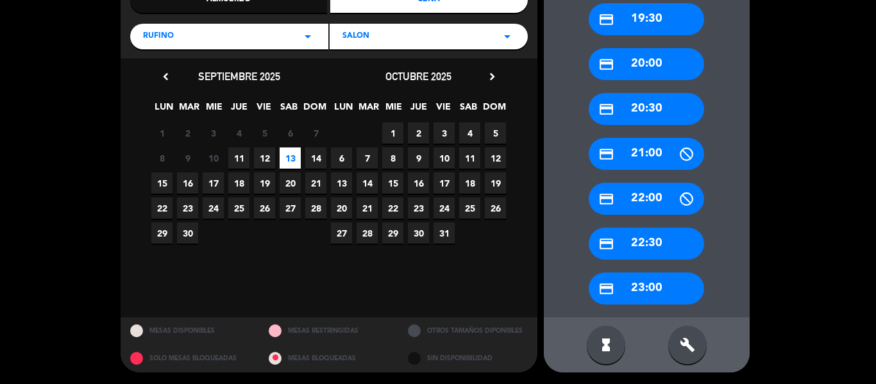
scroll to position [177, 0]
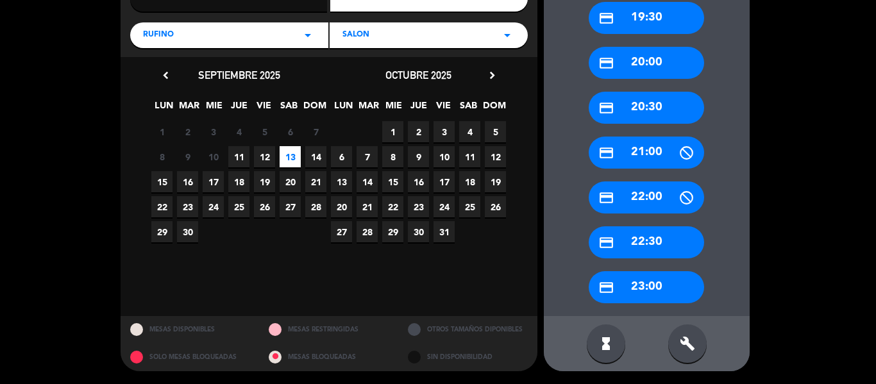
click at [290, 155] on span "13" at bounding box center [290, 156] width 21 height 21
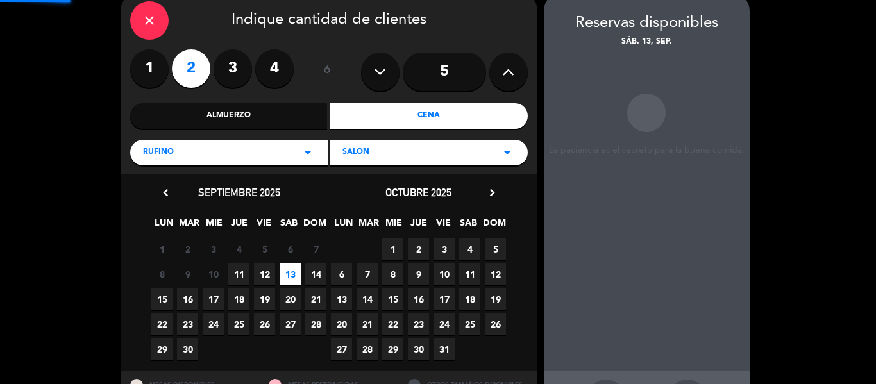
scroll to position [51, 0]
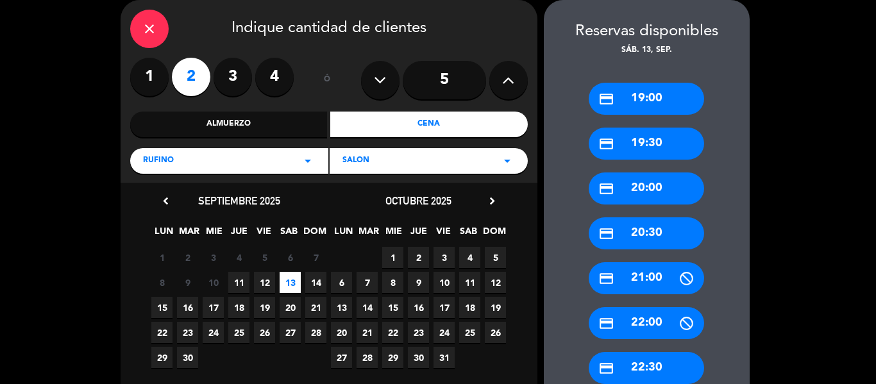
click at [655, 234] on div "credit_card 20:30" at bounding box center [646, 233] width 115 height 32
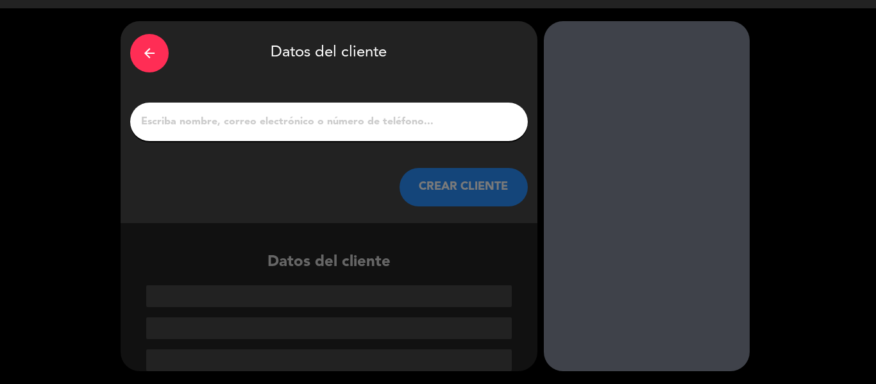
scroll to position [30, 0]
click at [224, 124] on input "1" at bounding box center [329, 122] width 378 height 18
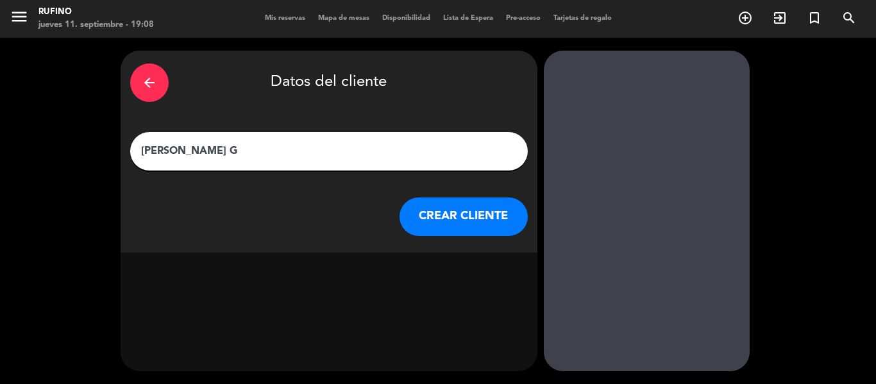
scroll to position [1, 0]
type input "[PERSON_NAME] BBGC"
click at [447, 217] on button "CREAR CLIENTE" at bounding box center [464, 217] width 128 height 38
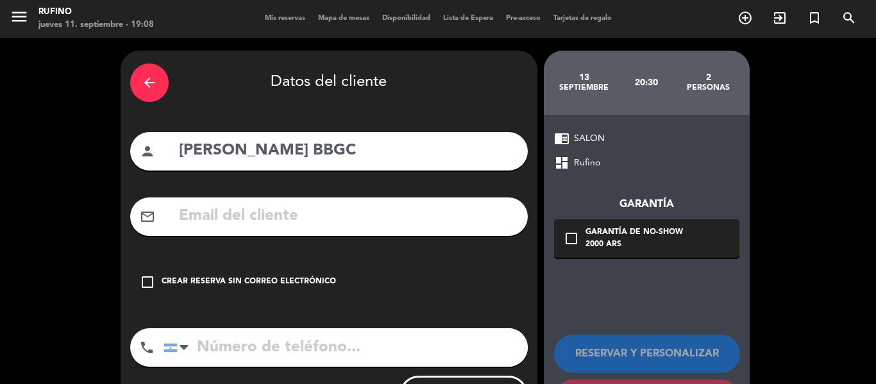
click at [147, 279] on icon "check_box_outline_blank" at bounding box center [147, 281] width 15 height 15
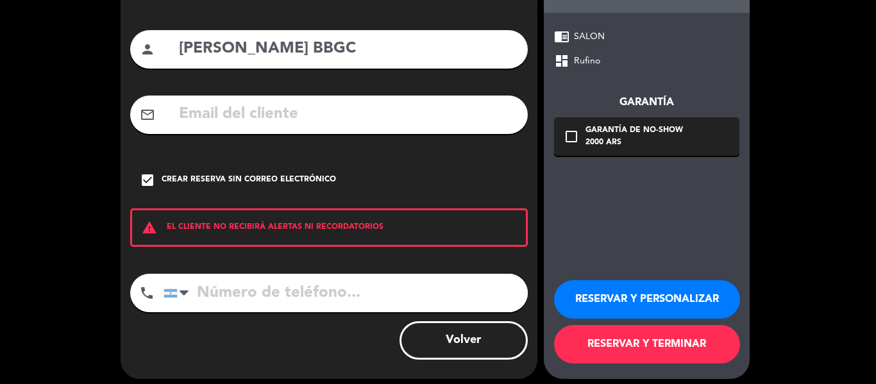
scroll to position [110, 0]
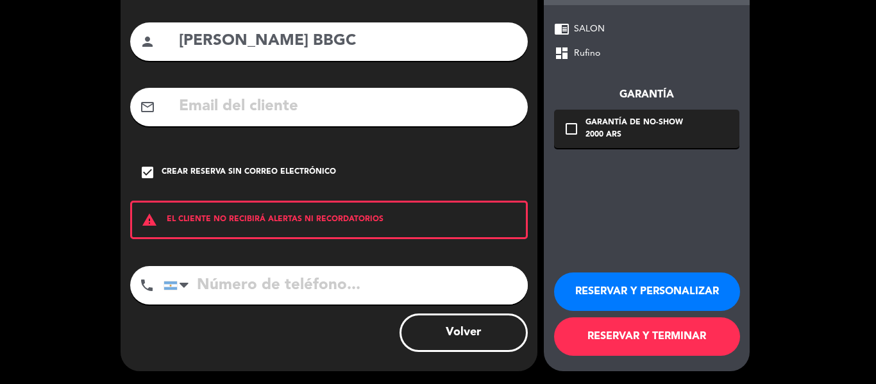
click at [655, 336] on button "RESERVAR Y TERMINAR" at bounding box center [647, 336] width 186 height 38
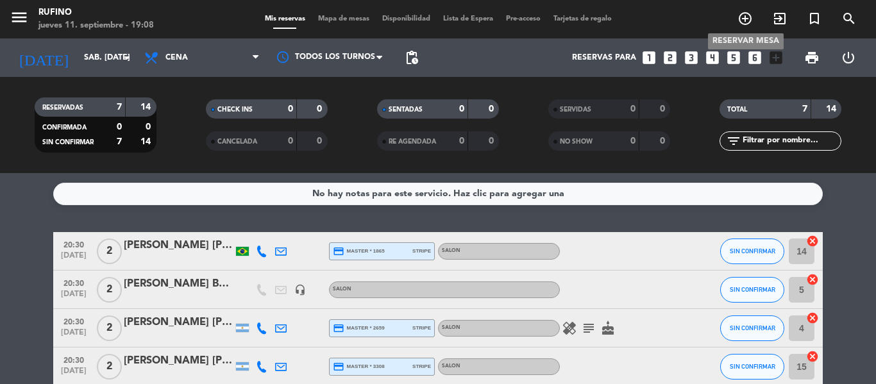
click at [747, 11] on icon "add_circle_outline" at bounding box center [744, 18] width 15 height 15
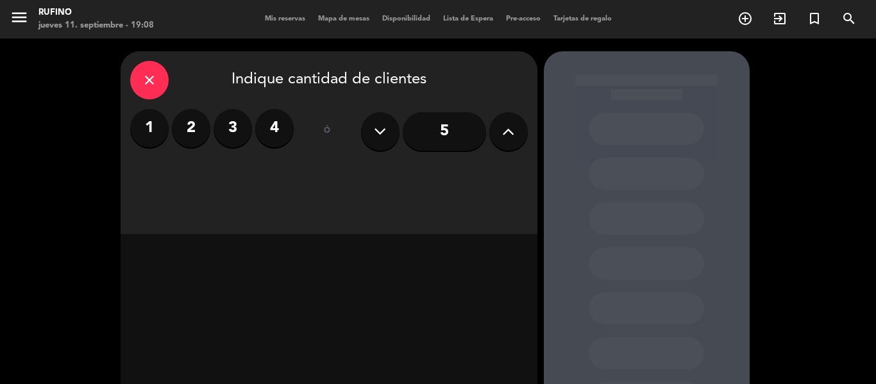
click at [192, 130] on label "2" at bounding box center [191, 128] width 38 height 38
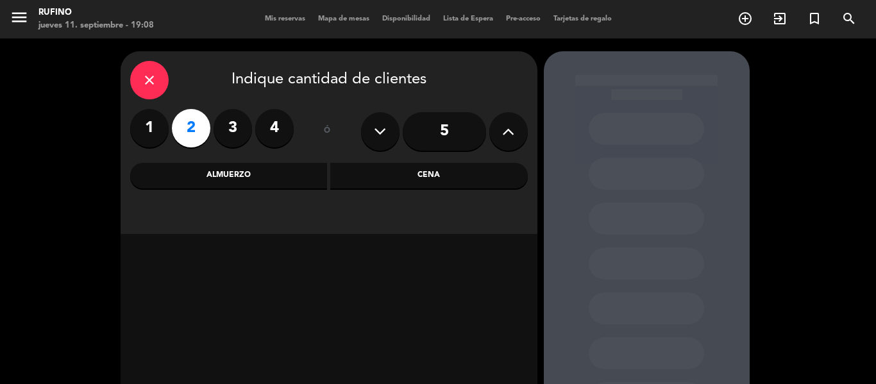
click at [260, 180] on div "Almuerzo" at bounding box center [229, 176] width 198 height 26
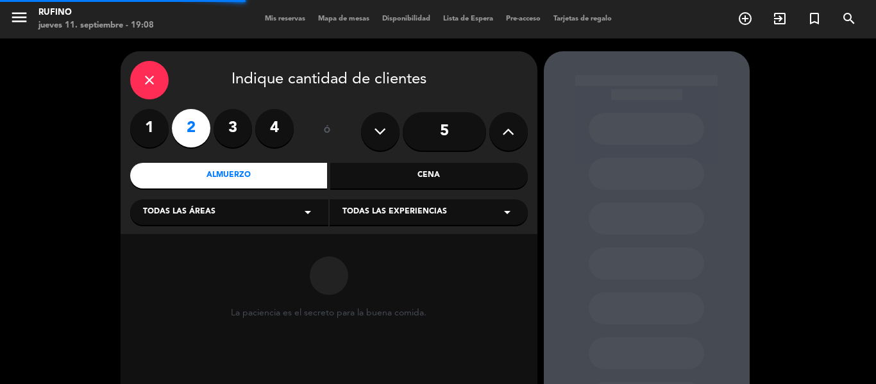
click at [377, 173] on div "Cena" at bounding box center [429, 176] width 198 height 26
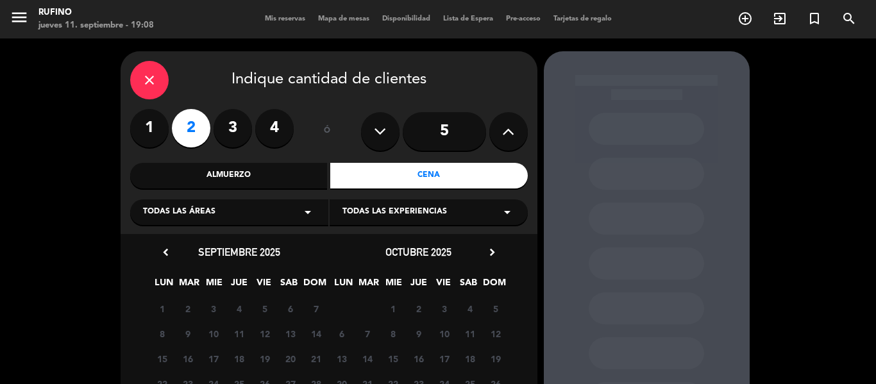
click at [377, 173] on div "Cena" at bounding box center [429, 176] width 198 height 26
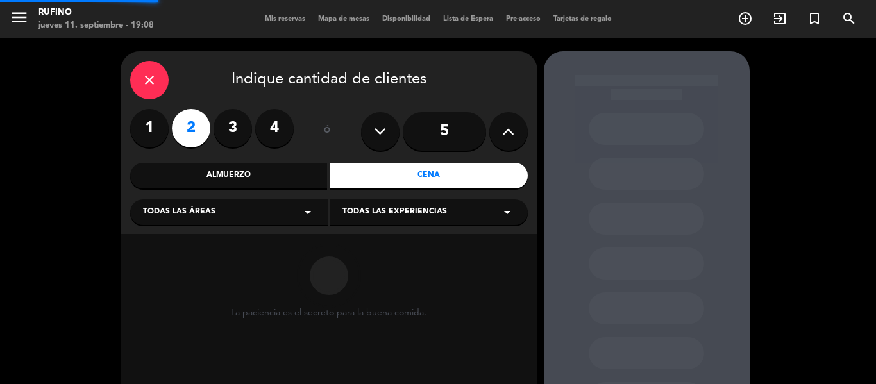
click at [377, 173] on div "Cena" at bounding box center [429, 176] width 198 height 26
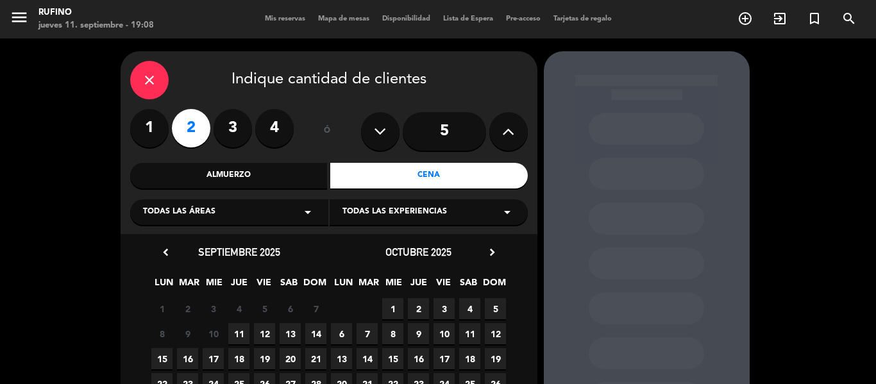
click at [367, 212] on span "Todas las experiencias" at bounding box center [394, 212] width 105 height 13
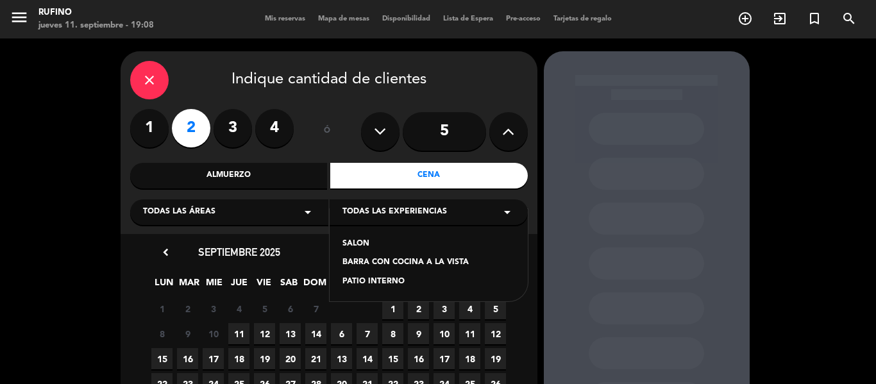
click at [357, 240] on div "SALON" at bounding box center [428, 244] width 173 height 13
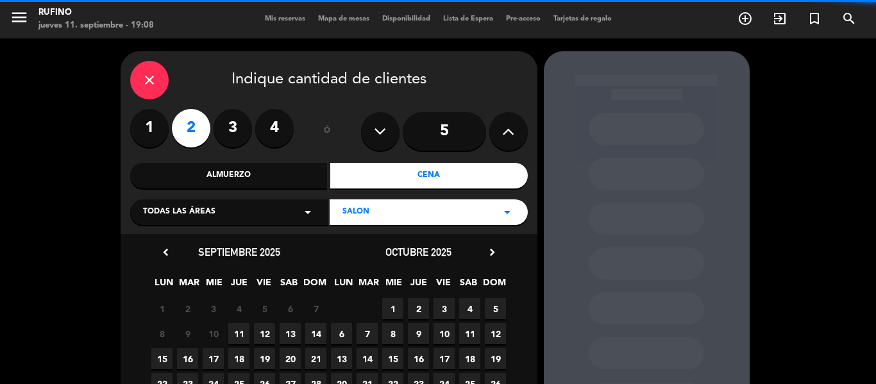
click at [312, 211] on icon "arrow_drop_down" at bounding box center [307, 212] width 15 height 15
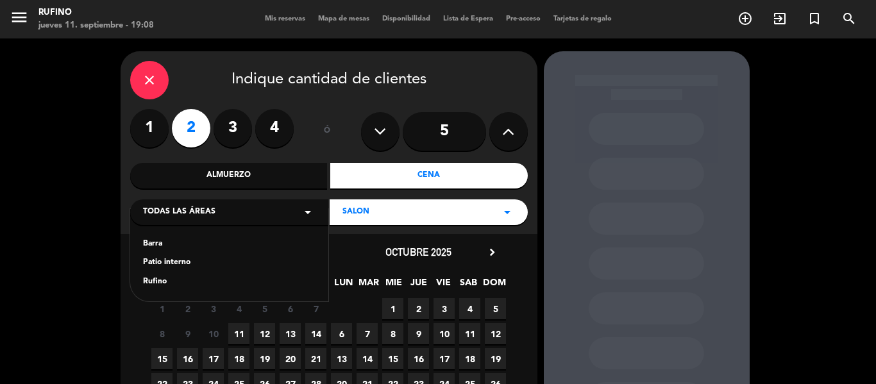
click at [155, 283] on div "Rufino" at bounding box center [229, 282] width 173 height 13
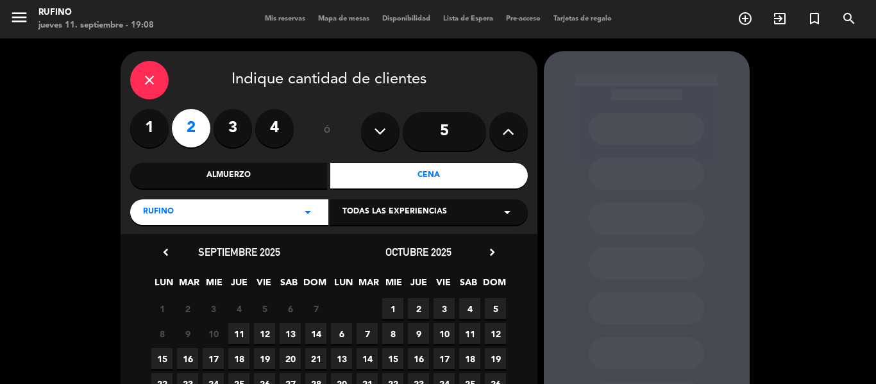
click at [432, 176] on div "Cena" at bounding box center [429, 176] width 198 height 26
click at [292, 328] on span "13" at bounding box center [290, 333] width 21 height 21
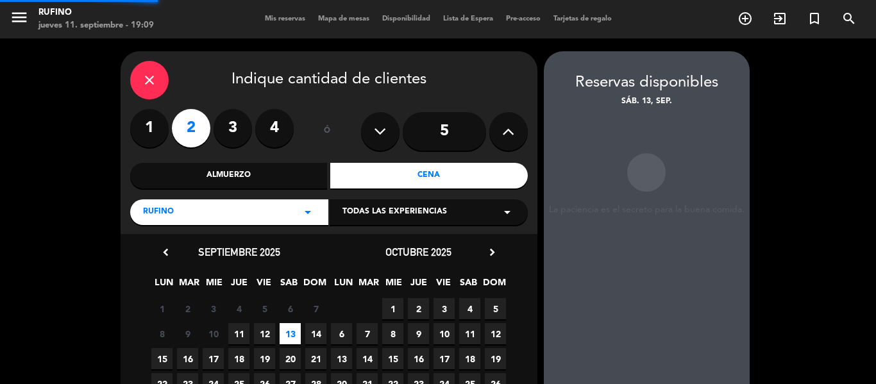
scroll to position [51, 0]
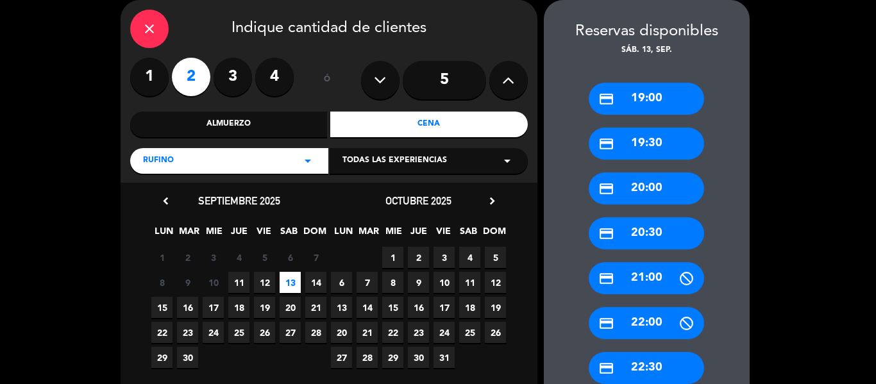
click at [644, 233] on div "credit_card 20:30" at bounding box center [646, 233] width 115 height 32
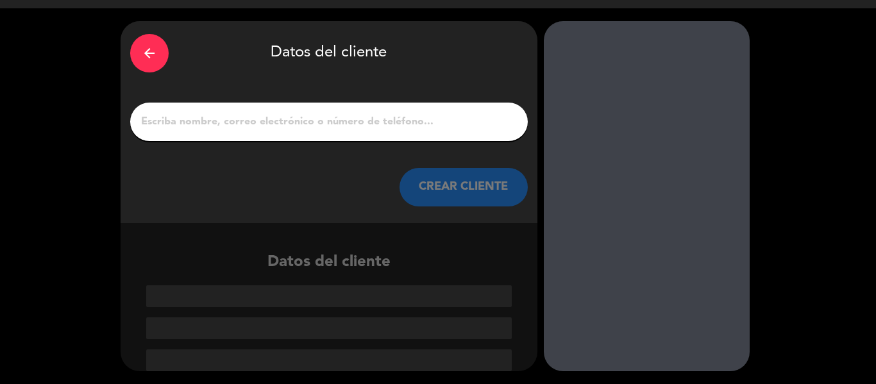
click at [319, 125] on input "1" at bounding box center [329, 122] width 378 height 18
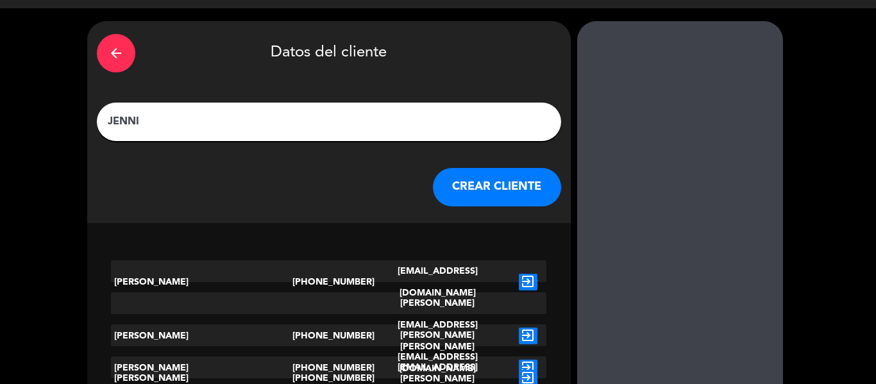
scroll to position [1, 0]
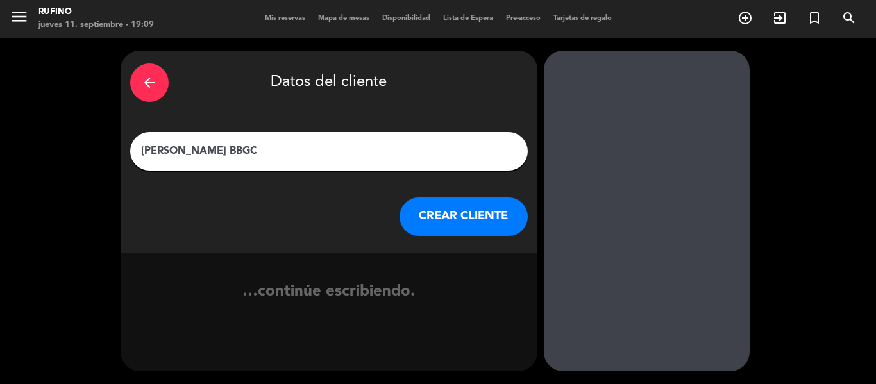
type input "[PERSON_NAME] BBGC"
click at [466, 210] on button "CREAR CLIENTE" at bounding box center [464, 217] width 128 height 38
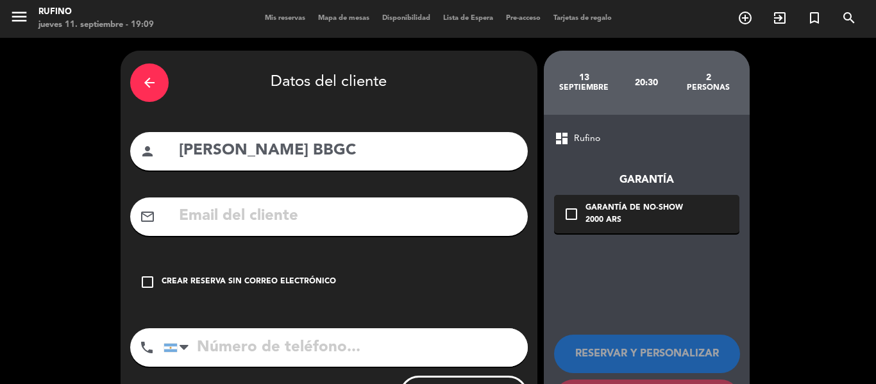
click at [151, 282] on icon "check_box_outline_blank" at bounding box center [147, 281] width 15 height 15
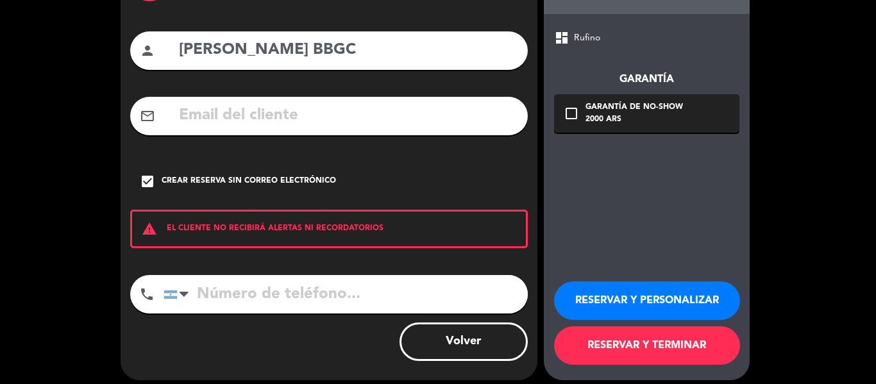
scroll to position [110, 0]
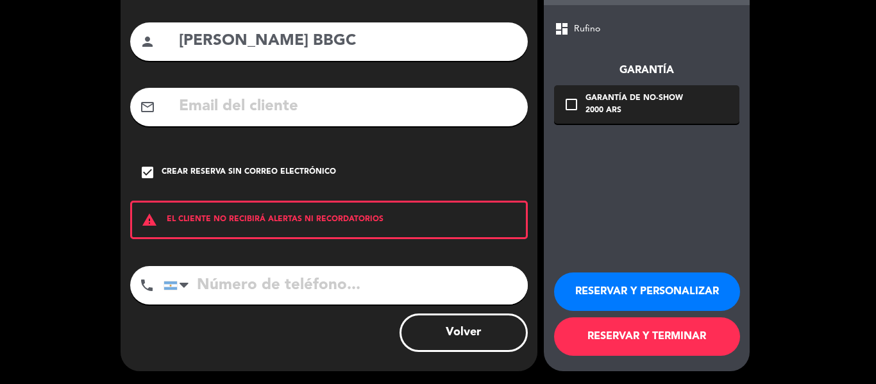
click at [610, 336] on button "RESERVAR Y TERMINAR" at bounding box center [647, 336] width 186 height 38
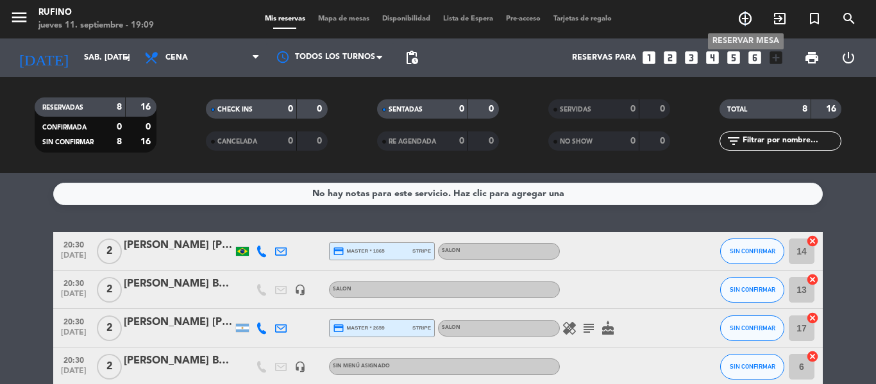
click at [746, 20] on icon "add_circle_outline" at bounding box center [744, 18] width 15 height 15
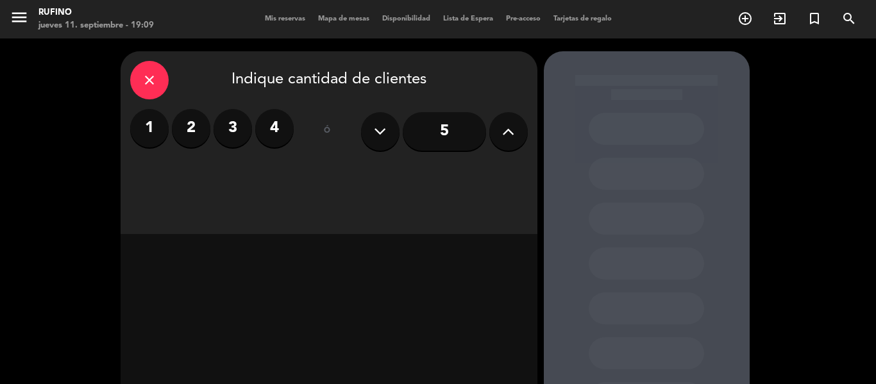
click at [200, 137] on label "2" at bounding box center [191, 128] width 38 height 38
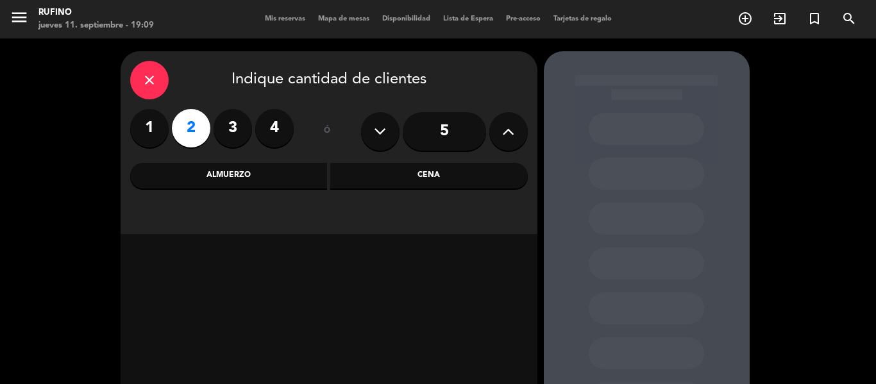
click at [421, 174] on div "Cena" at bounding box center [429, 176] width 198 height 26
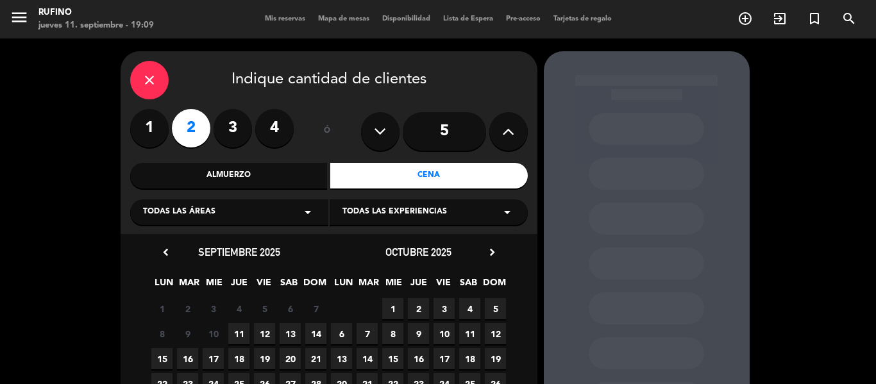
drag, startPoint x: 290, startPoint y: 220, endPoint x: 279, endPoint y: 224, distance: 12.2
click at [290, 219] on div "Todas las áreas arrow_drop_down" at bounding box center [229, 212] width 198 height 26
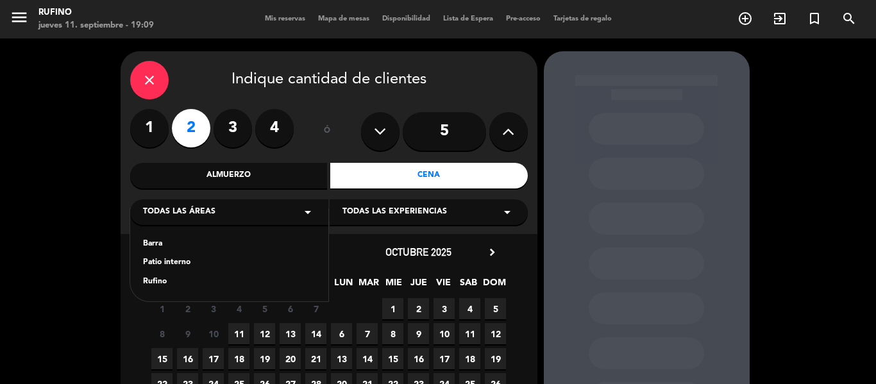
click at [158, 280] on div "Rufino" at bounding box center [229, 282] width 173 height 13
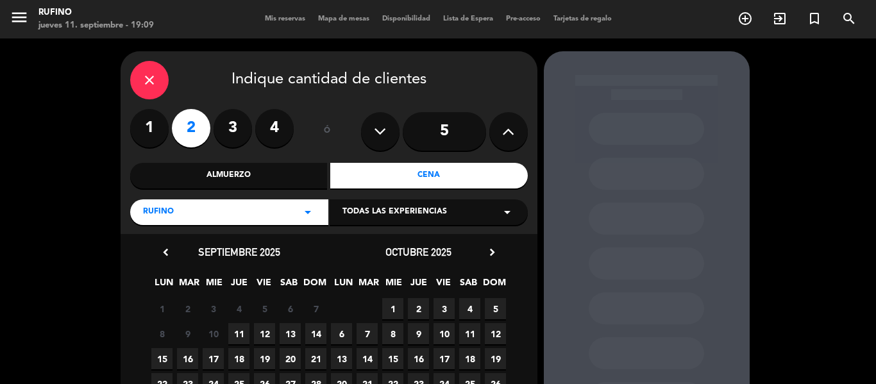
drag, startPoint x: 439, startPoint y: 206, endPoint x: 429, endPoint y: 221, distance: 17.4
click at [439, 206] on span "Todas las experiencias" at bounding box center [394, 212] width 105 height 13
click at [354, 242] on div "SALON" at bounding box center [428, 244] width 173 height 13
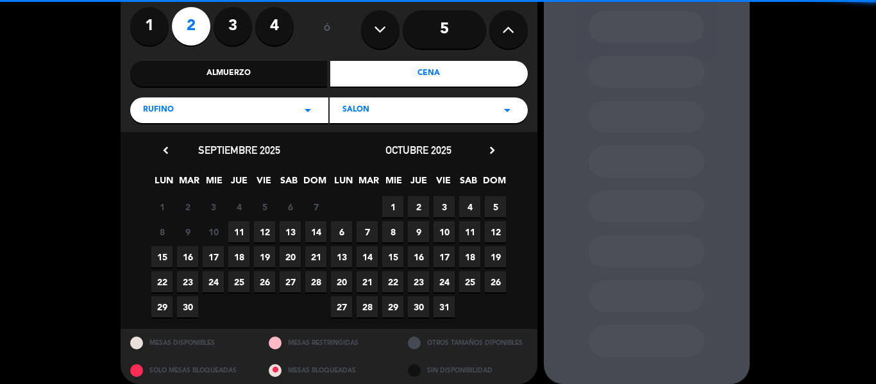
scroll to position [114, 0]
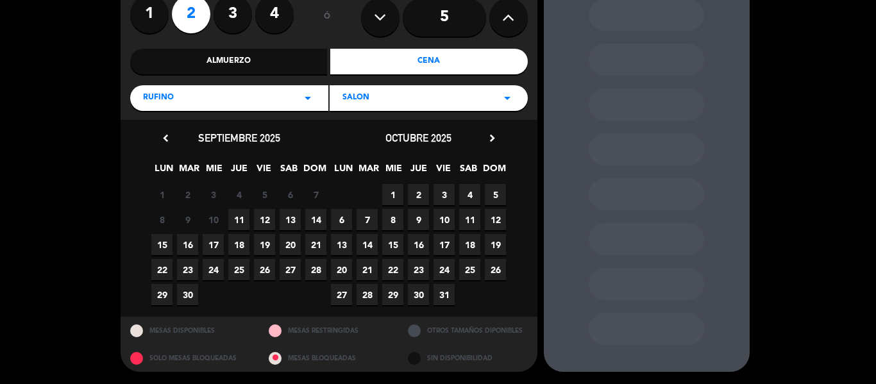
click at [294, 217] on span "13" at bounding box center [290, 219] width 21 height 21
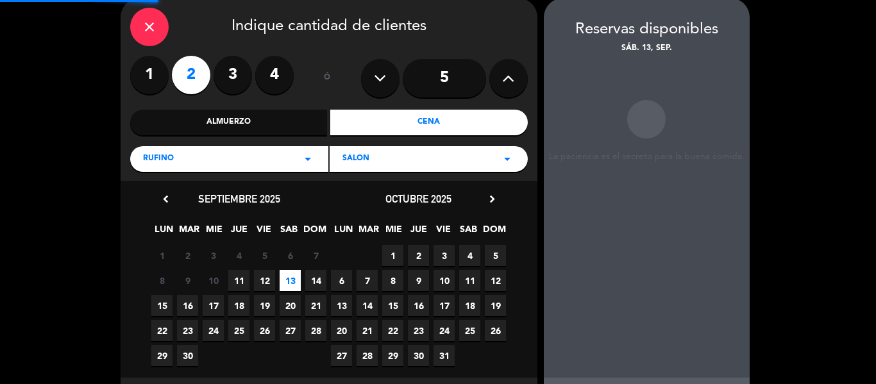
scroll to position [51, 0]
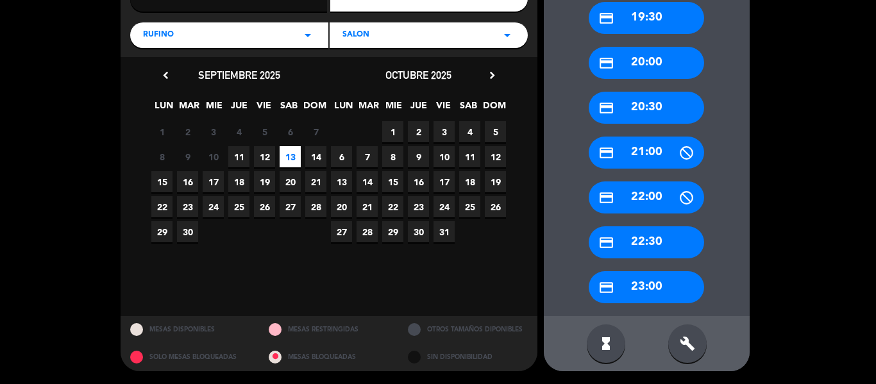
click at [656, 242] on div "credit_card 22:30" at bounding box center [646, 242] width 115 height 32
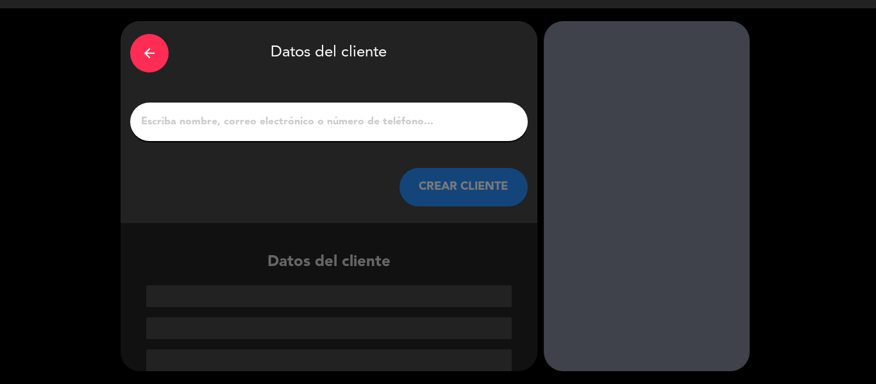
click at [274, 114] on input "1" at bounding box center [329, 122] width 378 height 18
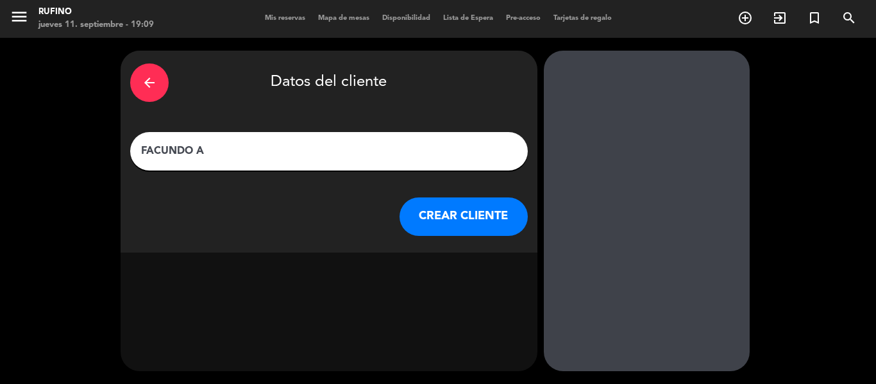
scroll to position [1, 0]
type input "[PERSON_NAME] BBGC"
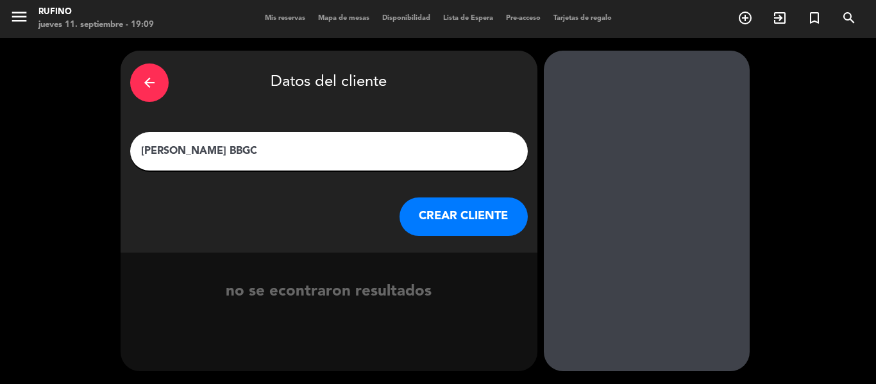
click at [460, 203] on button "CREAR CLIENTE" at bounding box center [464, 217] width 128 height 38
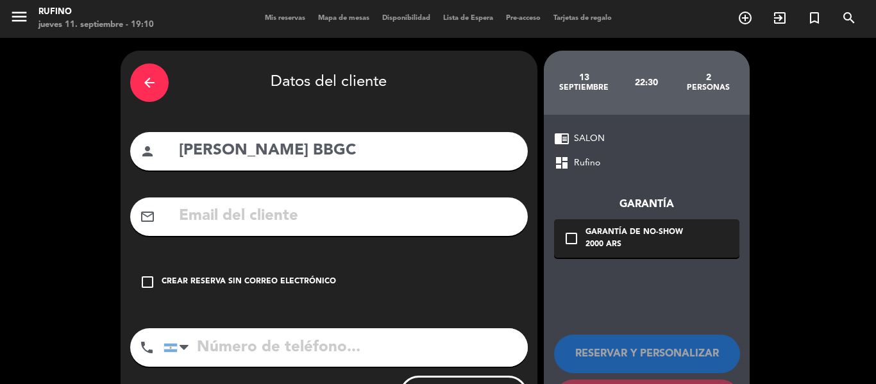
click at [149, 281] on icon "check_box_outline_blank" at bounding box center [147, 281] width 15 height 15
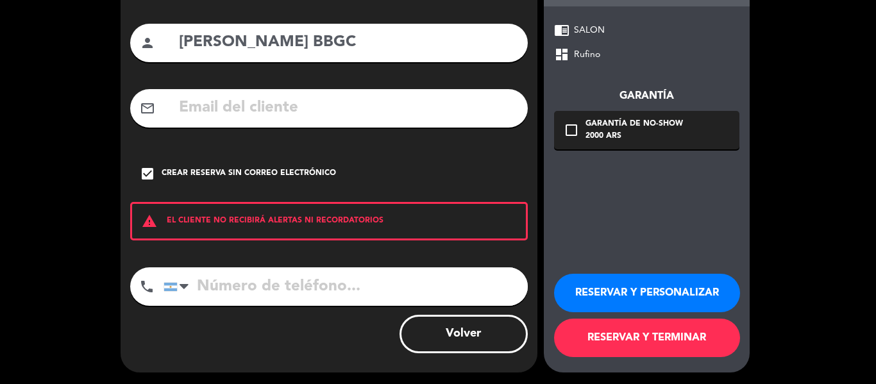
scroll to position [110, 0]
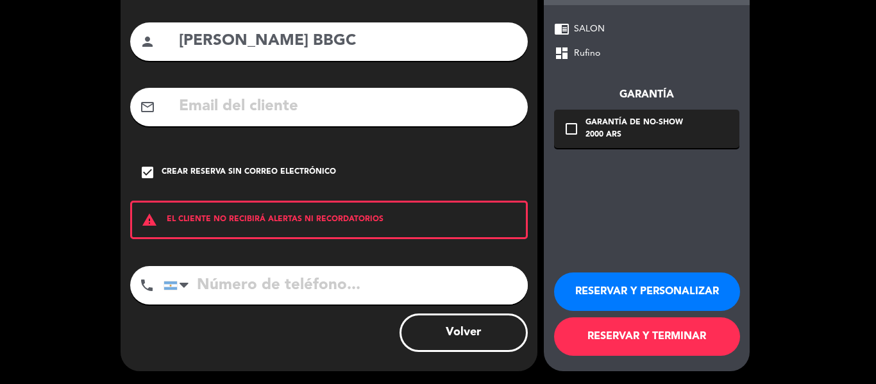
click at [641, 339] on button "RESERVAR Y TERMINAR" at bounding box center [647, 336] width 186 height 38
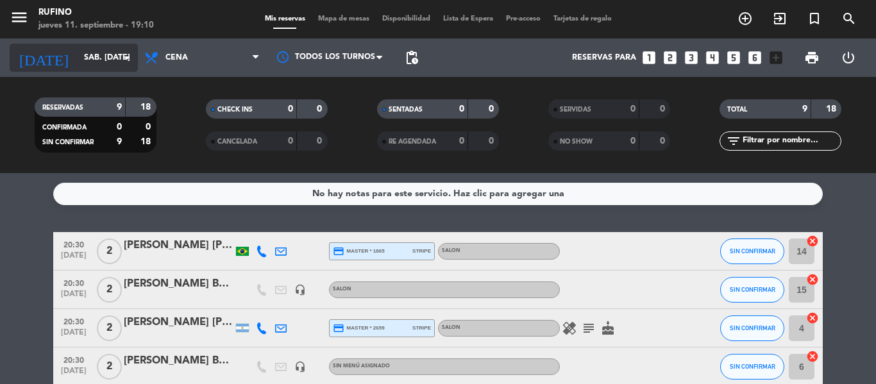
click at [126, 58] on icon "arrow_drop_down" at bounding box center [126, 57] width 15 height 15
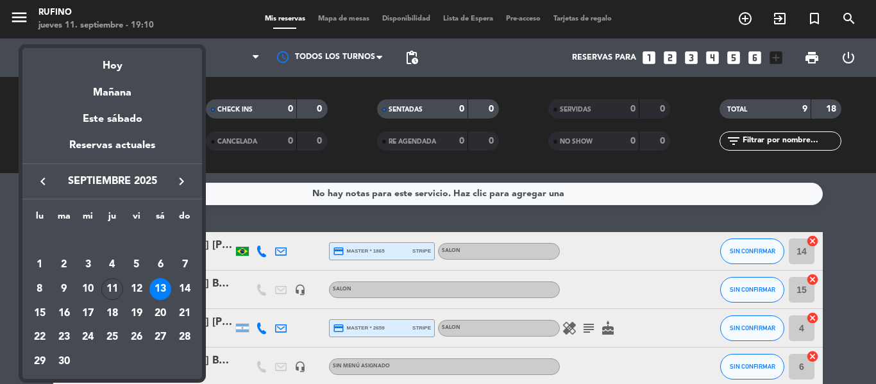
click at [186, 287] on div "14" at bounding box center [185, 289] width 22 height 22
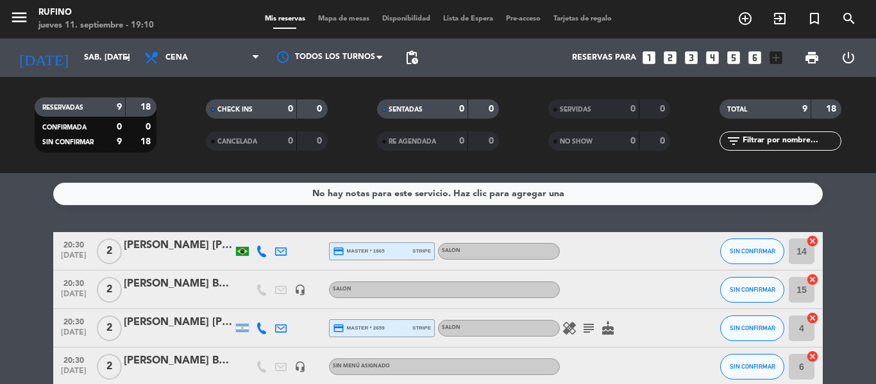
type input "dom. [DATE]"
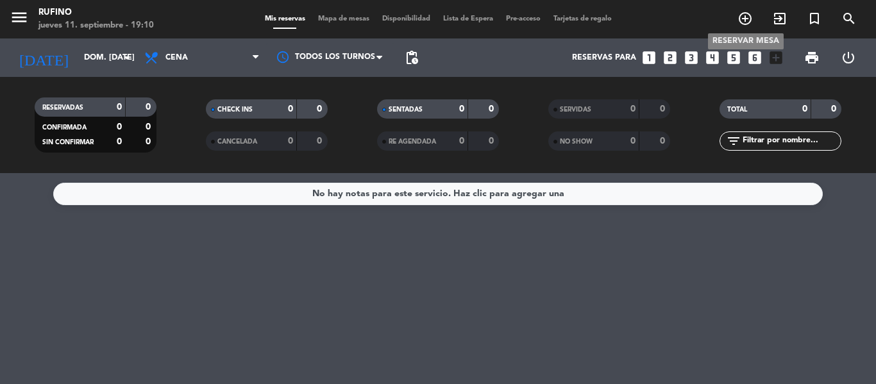
click at [743, 22] on icon "add_circle_outline" at bounding box center [744, 18] width 15 height 15
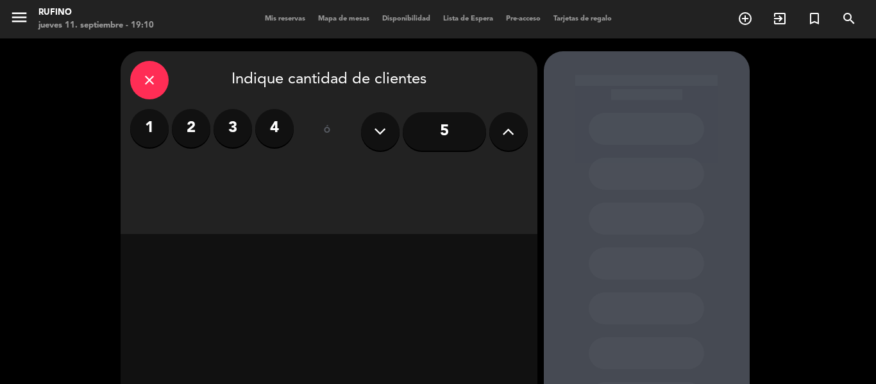
click at [189, 124] on label "2" at bounding box center [191, 128] width 38 height 38
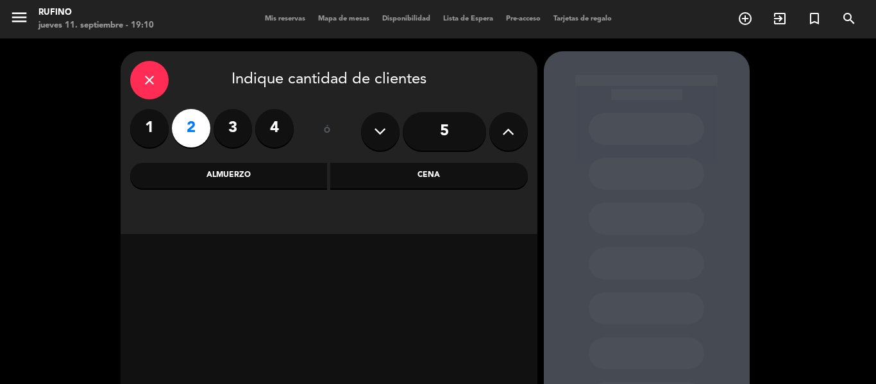
click at [369, 180] on div "Cena" at bounding box center [429, 176] width 198 height 26
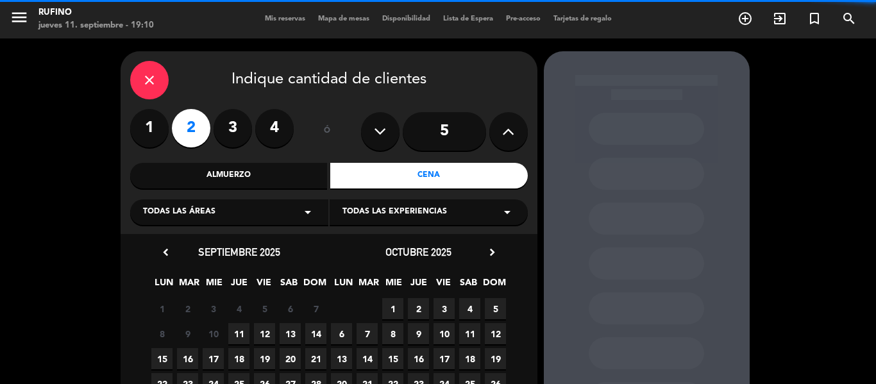
click at [273, 206] on div "Todas las áreas arrow_drop_down" at bounding box center [229, 212] width 198 height 26
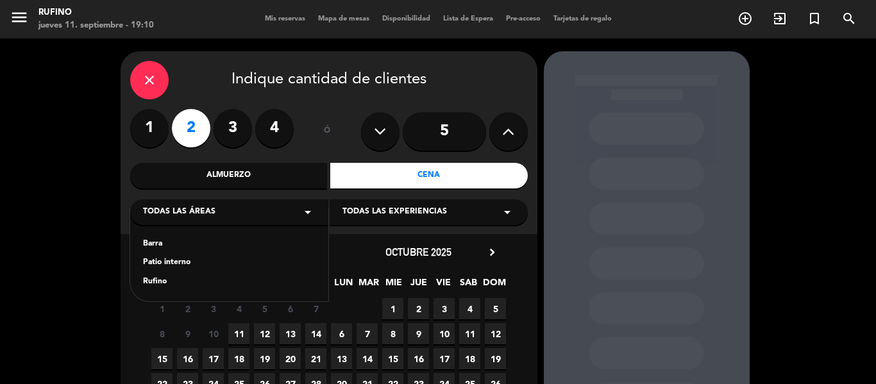
click at [158, 279] on div "Rufino" at bounding box center [229, 282] width 173 height 13
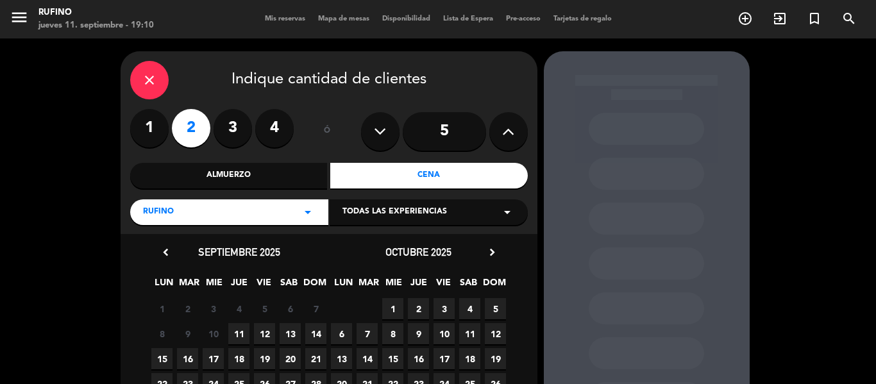
click at [386, 213] on span "Todas las experiencias" at bounding box center [394, 212] width 105 height 13
click at [365, 244] on div "SALON" at bounding box center [428, 244] width 173 height 13
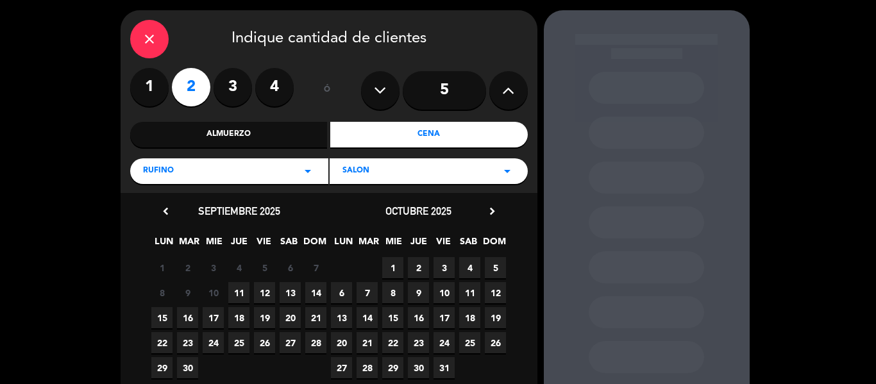
scroll to position [64, 0]
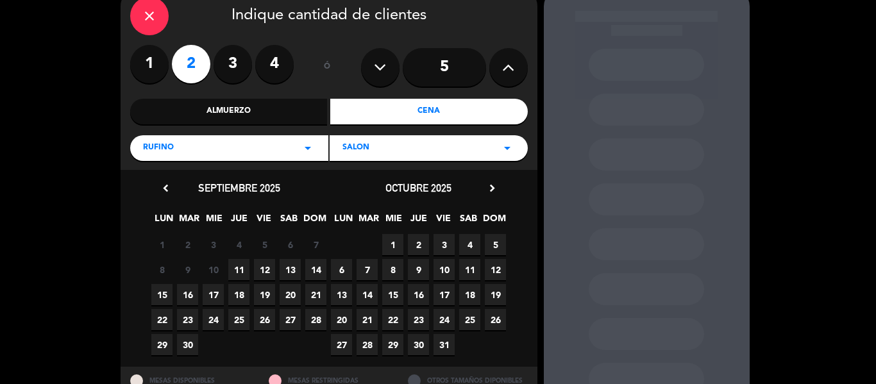
click at [312, 267] on span "14" at bounding box center [315, 269] width 21 height 21
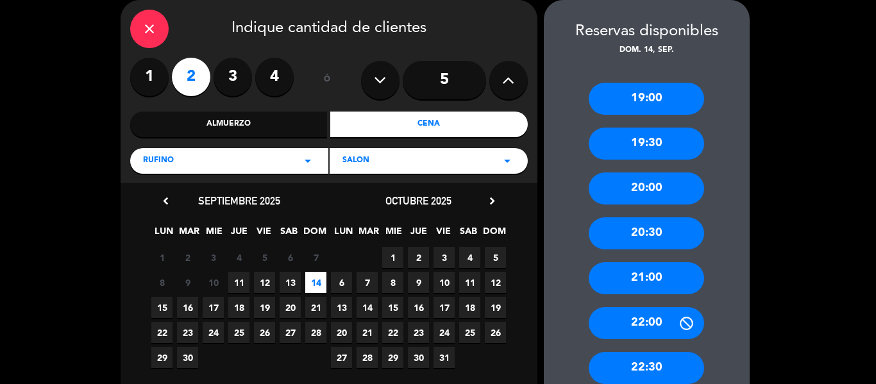
click at [654, 237] on div "20:30" at bounding box center [646, 233] width 115 height 32
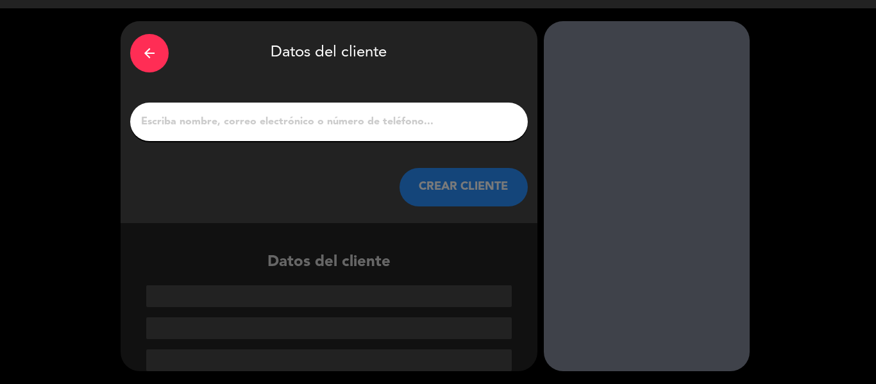
click at [308, 136] on div at bounding box center [329, 122] width 398 height 38
click at [295, 125] on input "1" at bounding box center [329, 122] width 378 height 18
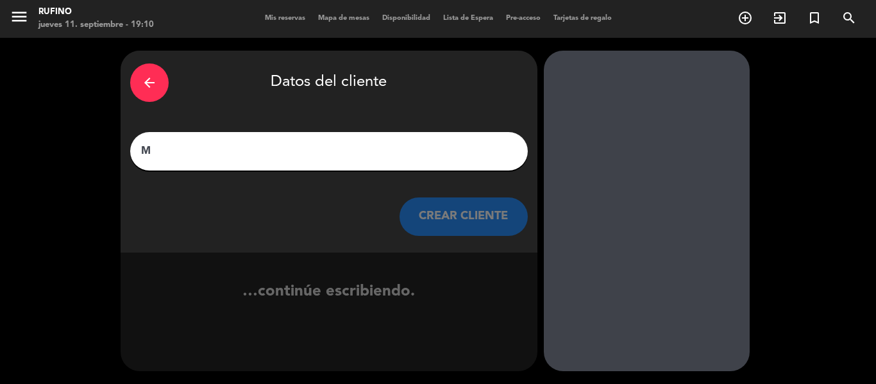
scroll to position [1, 0]
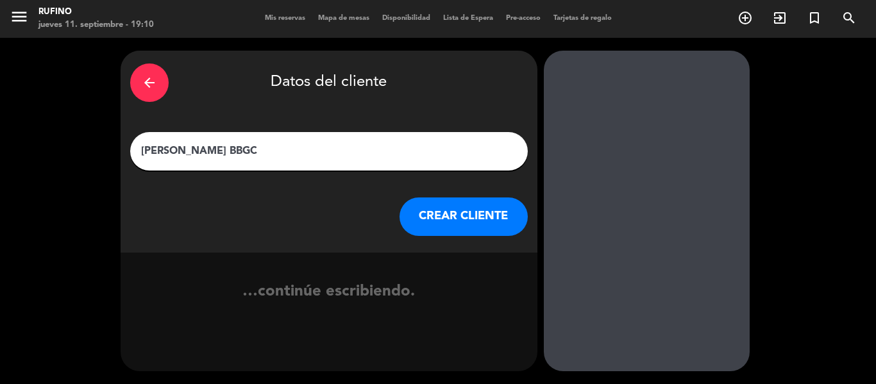
type input "[PERSON_NAME] BBGC"
click at [472, 210] on button "CREAR CLIENTE" at bounding box center [464, 217] width 128 height 38
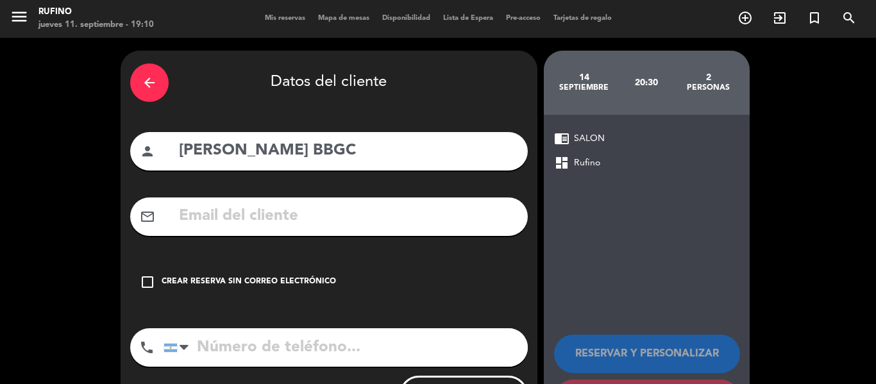
click at [149, 284] on icon "check_box_outline_blank" at bounding box center [147, 281] width 15 height 15
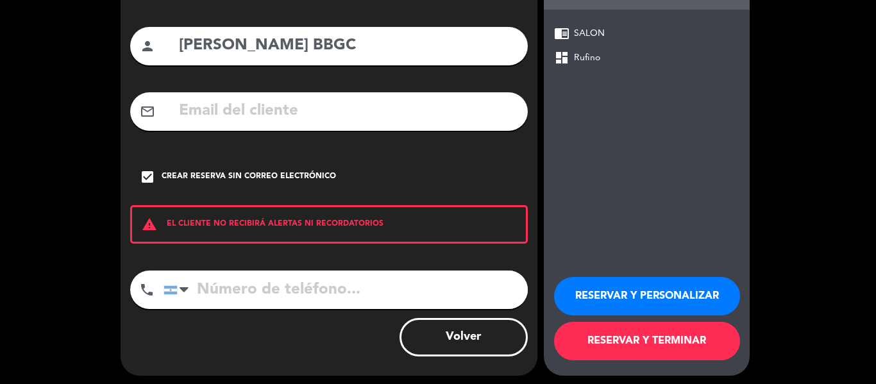
scroll to position [110, 0]
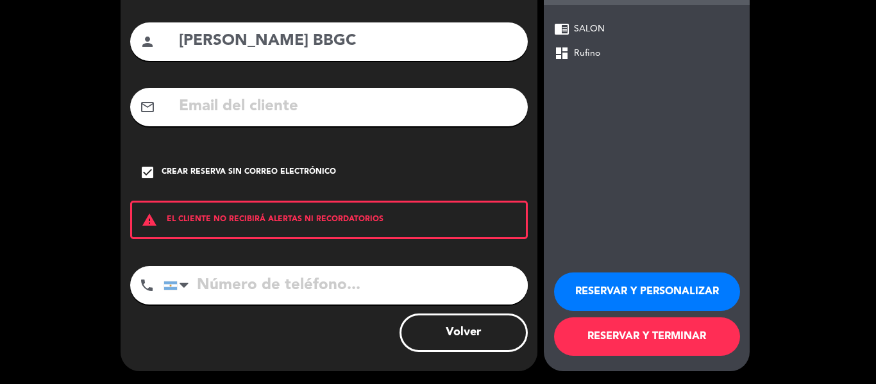
click at [644, 334] on button "RESERVAR Y TERMINAR" at bounding box center [647, 336] width 186 height 38
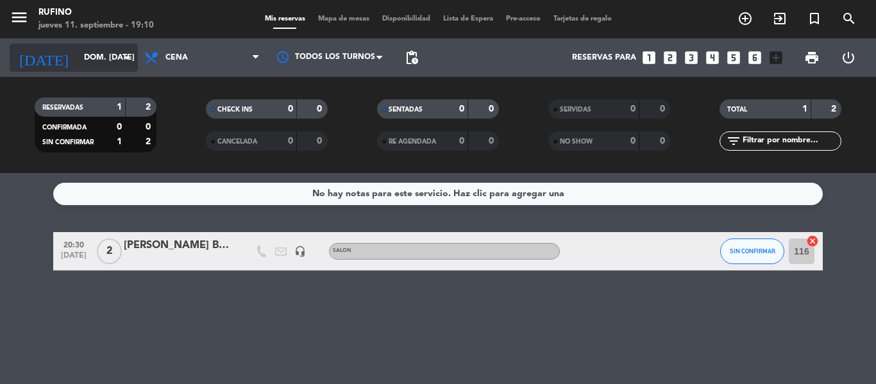
click at [100, 57] on input "dom. [DATE]" at bounding box center [132, 58] width 108 height 22
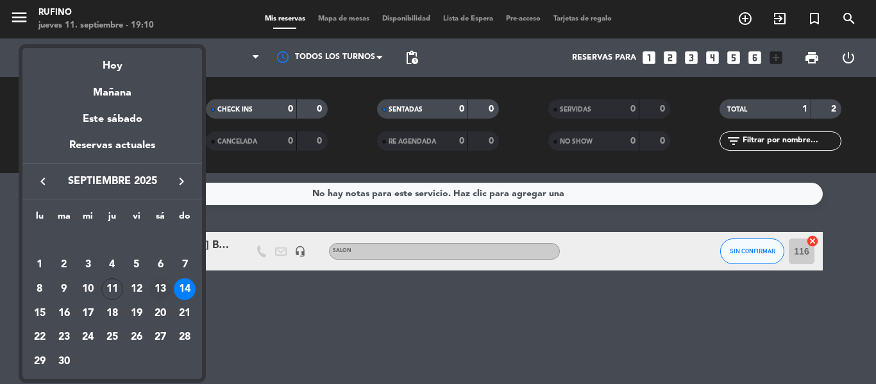
click at [158, 285] on div "13" at bounding box center [160, 289] width 22 height 22
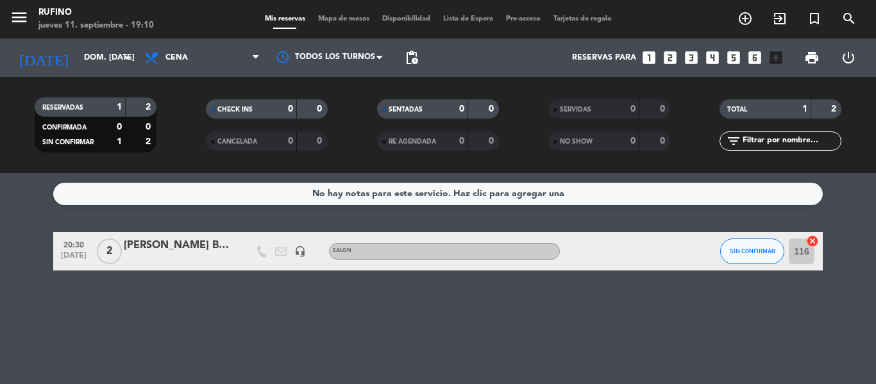
type input "sáb. [DATE]"
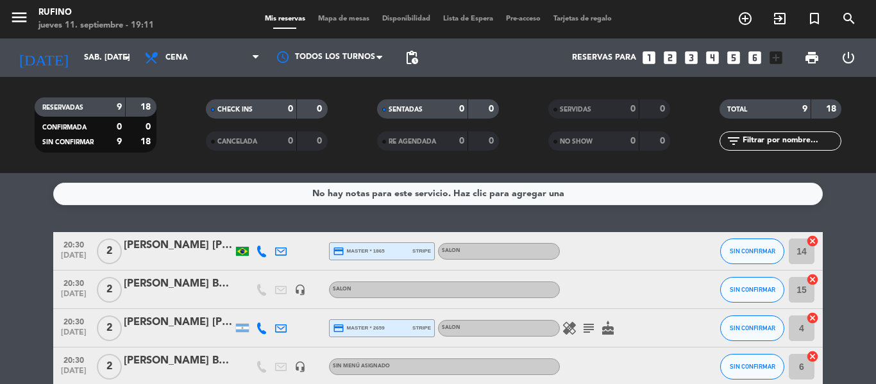
scroll to position [64, 0]
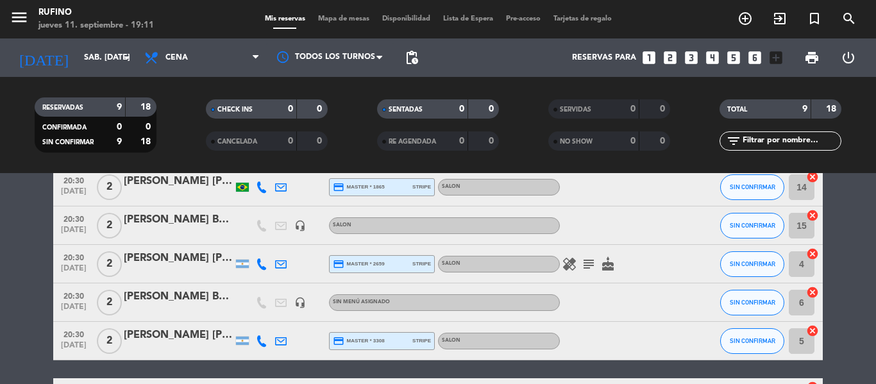
click at [204, 293] on div "[PERSON_NAME] BBGC" at bounding box center [178, 297] width 109 height 17
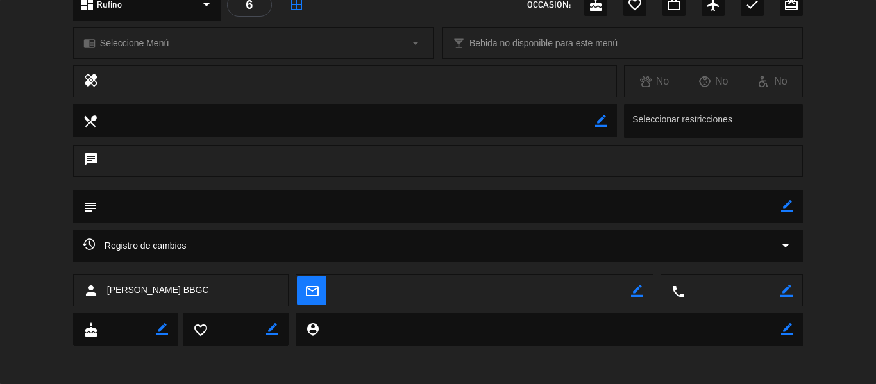
scroll to position [0, 0]
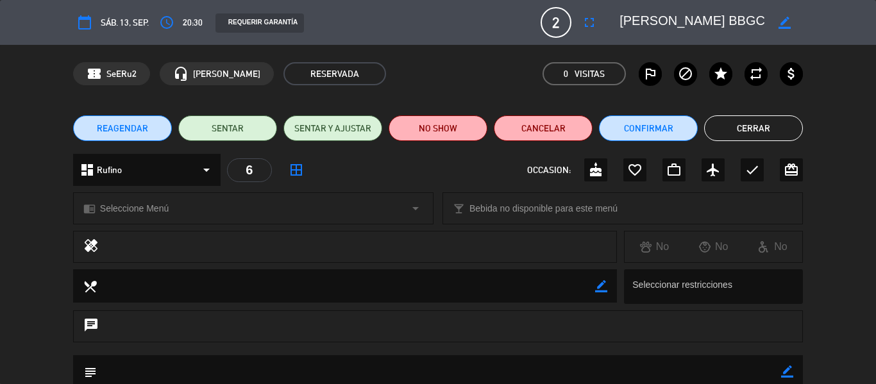
click at [465, 22] on div "REQUERIR GARANTÍA" at bounding box center [372, 23] width 332 height 20
